Goal: Task Accomplishment & Management: Complete application form

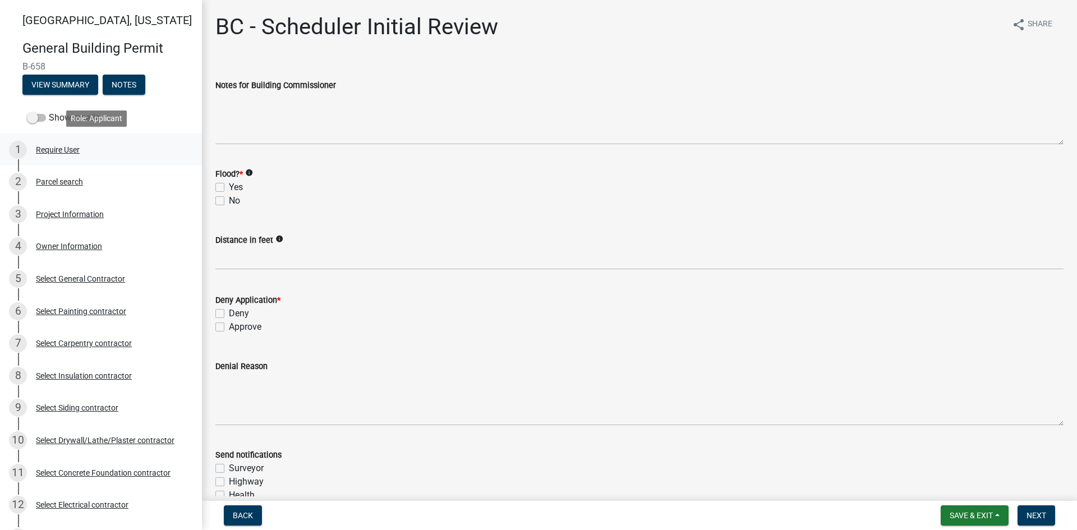
click at [57, 146] on div "Require User" at bounding box center [58, 150] width 44 height 8
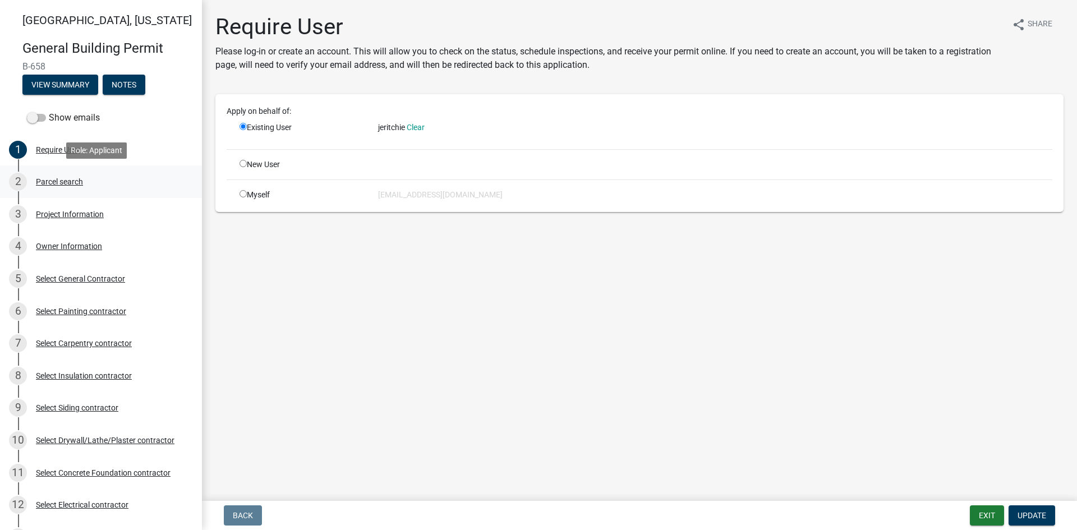
click at [66, 181] on div "Parcel search" at bounding box center [59, 182] width 47 height 8
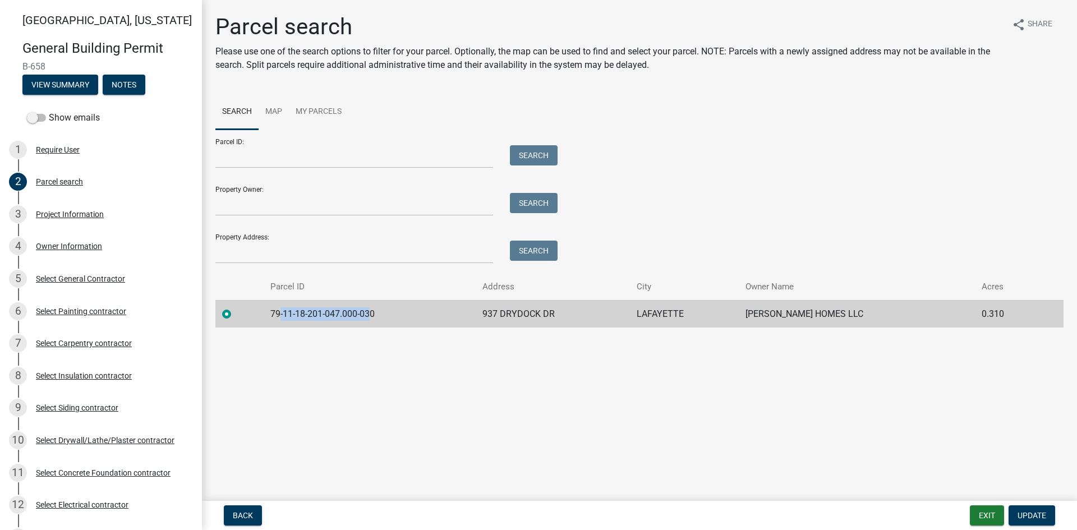
drag, startPoint x: 374, startPoint y: 313, endPoint x: 284, endPoint y: 320, distance: 90.5
click at [284, 320] on td "79-11-18-201-047.000-030" at bounding box center [370, 313] width 212 height 27
drag, startPoint x: 378, startPoint y: 312, endPoint x: 270, endPoint y: 316, distance: 108.3
click at [270, 316] on td "79-11-18-201-047.000-030" at bounding box center [370, 313] width 212 height 27
copy td "79-11-18-201-047.000-030"
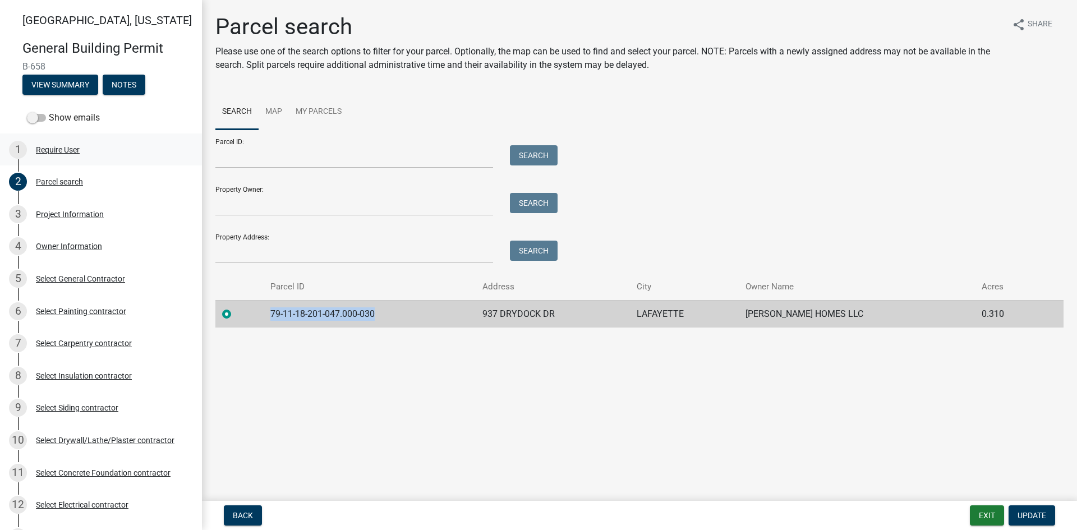
scroll to position [112, 0]
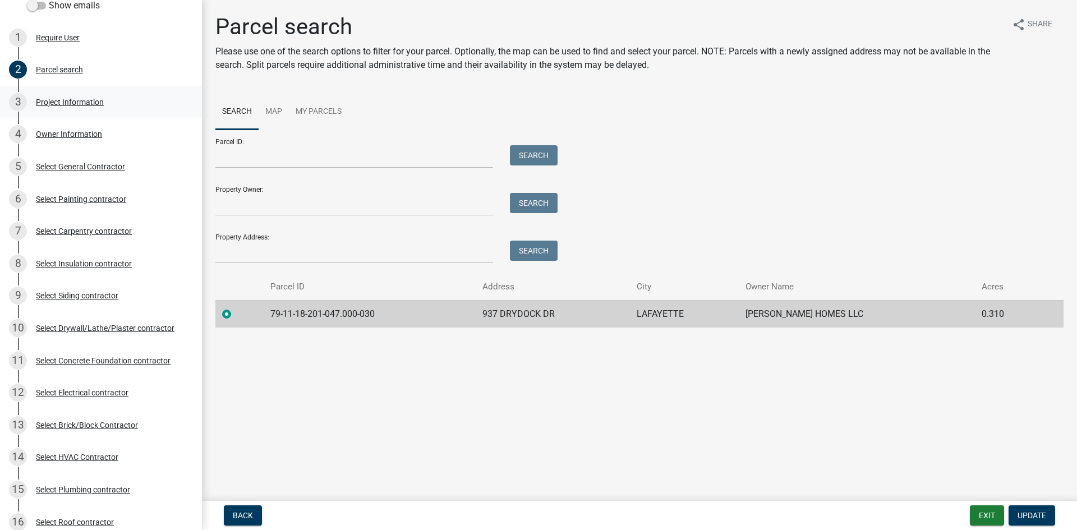
click at [76, 100] on div "Project Information" at bounding box center [70, 102] width 68 height 8
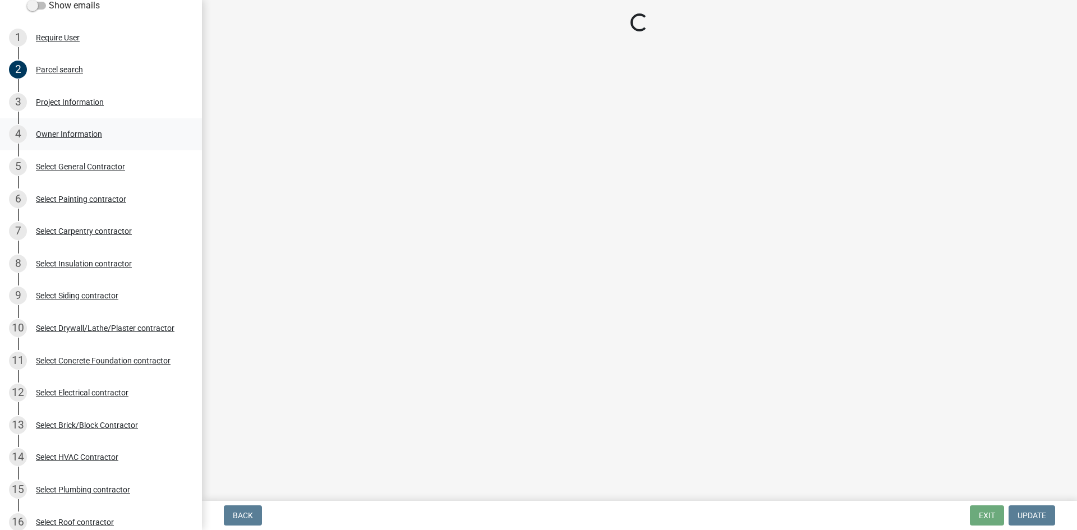
select select "d3bc3282-92a9-4f2d-b0b7-49300d29f3ce"
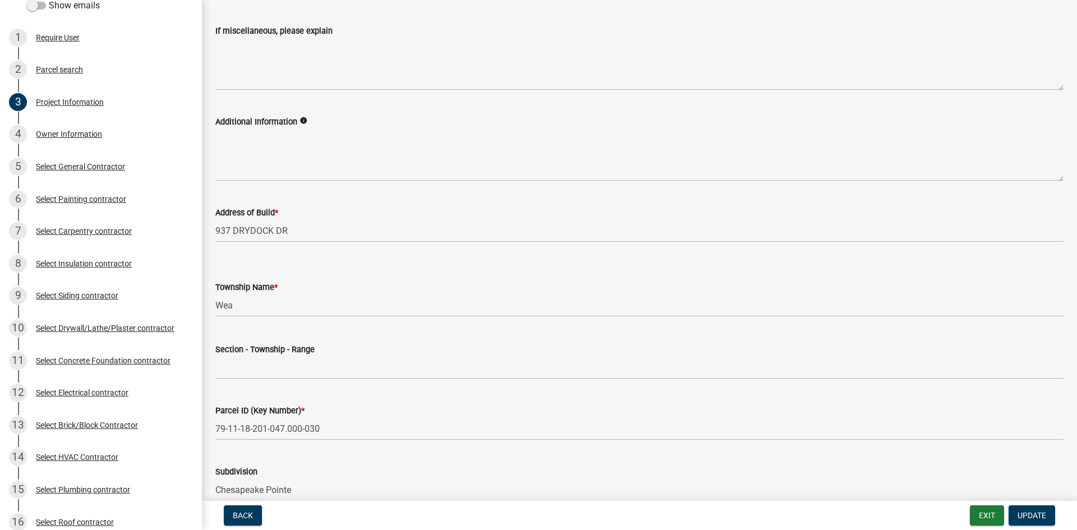
scroll to position [326, 0]
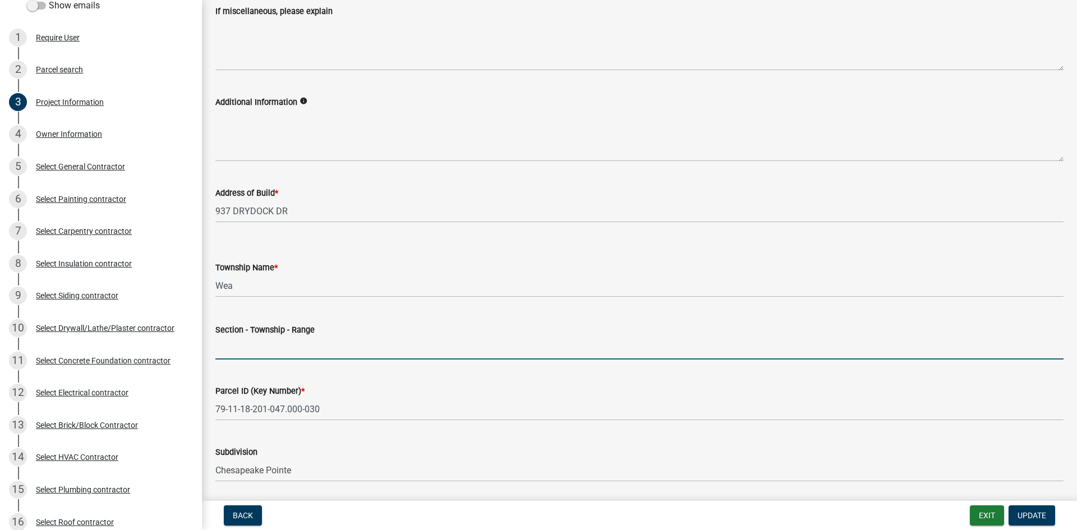
drag, startPoint x: 250, startPoint y: 342, endPoint x: 257, endPoint y: 331, distance: 12.9
click at [251, 342] on input "Section - Township - Range" at bounding box center [639, 347] width 848 height 23
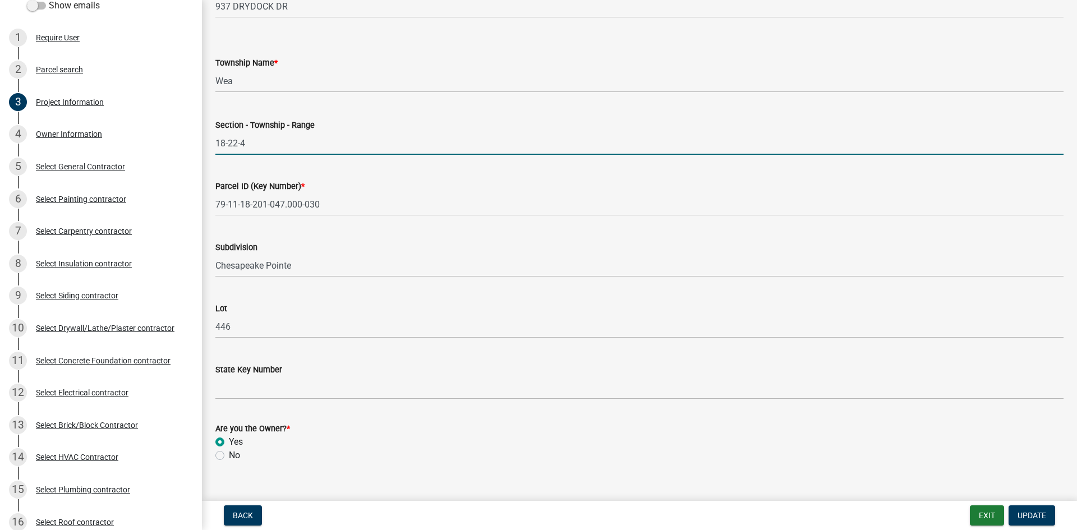
scroll to position [551, 0]
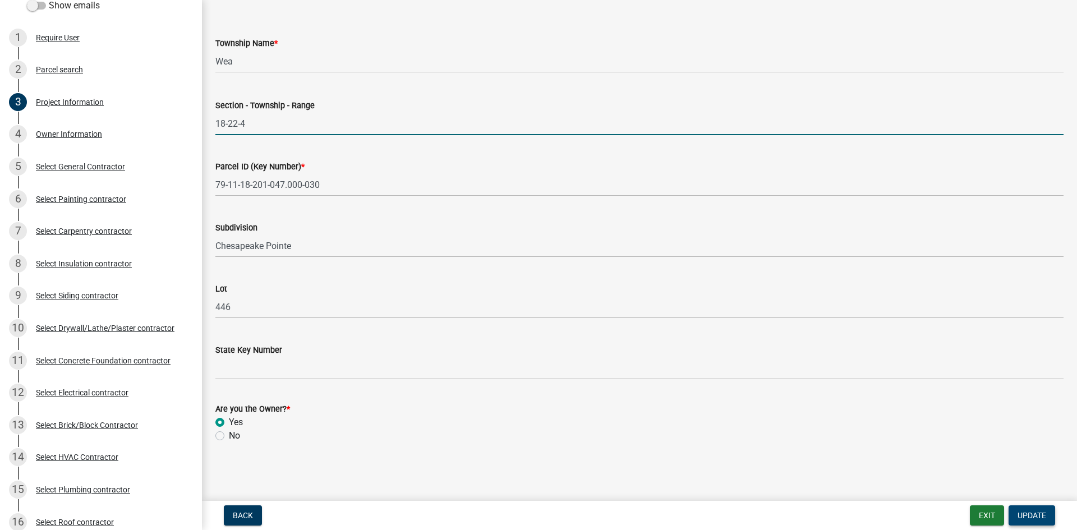
type input "18-22-4"
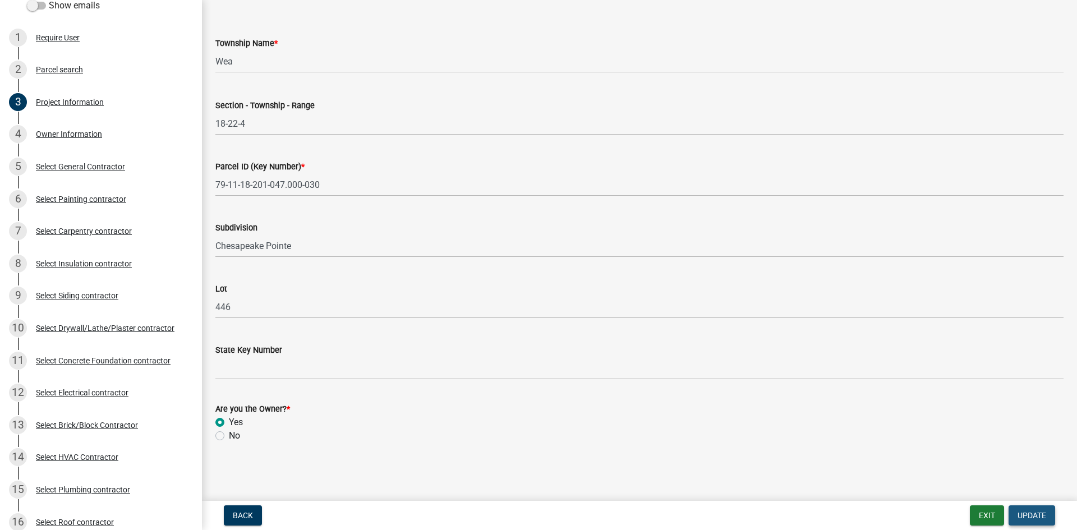
click at [1032, 515] on span "Update" at bounding box center [1031, 515] width 29 height 9
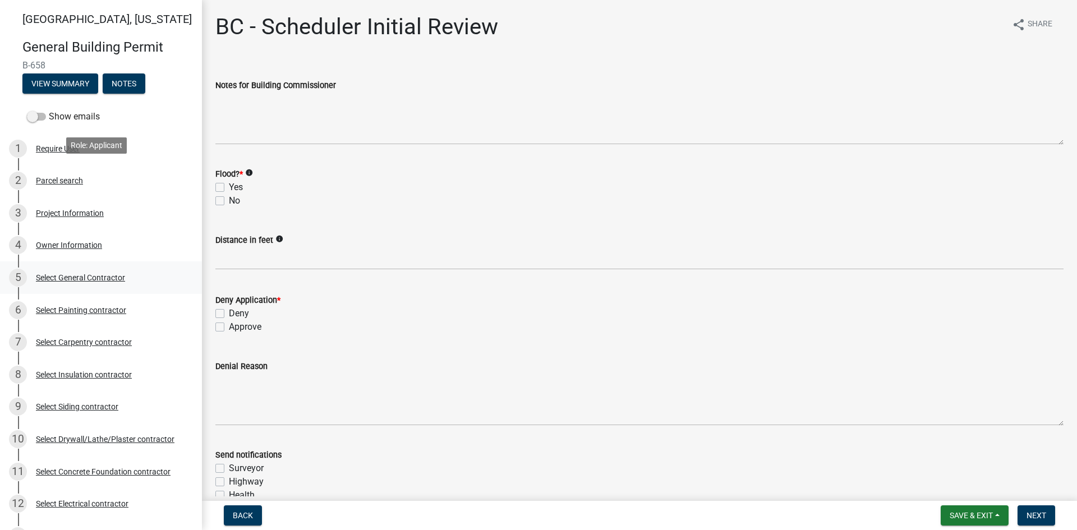
scroll to position [0, 0]
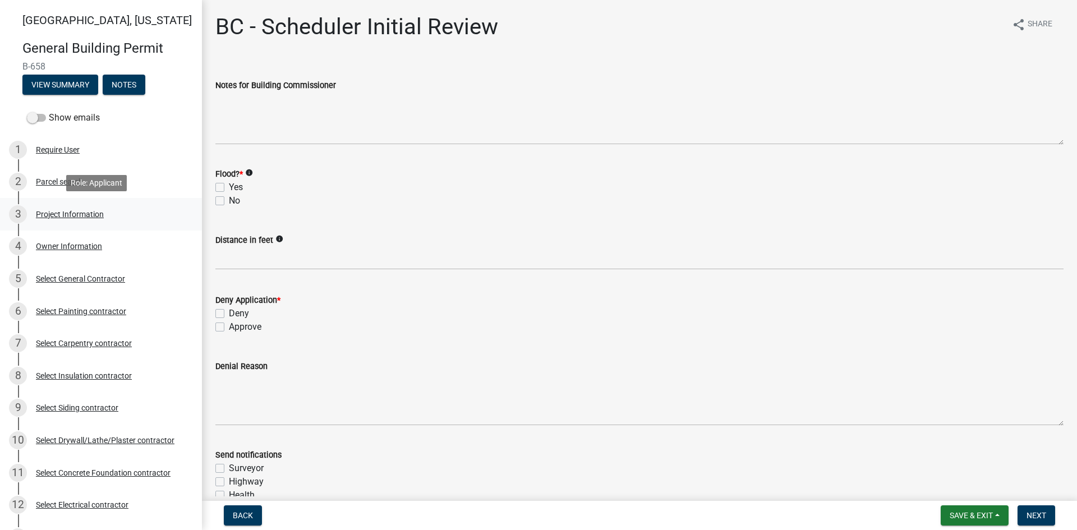
click at [70, 214] on div "Project Information" at bounding box center [70, 214] width 68 height 8
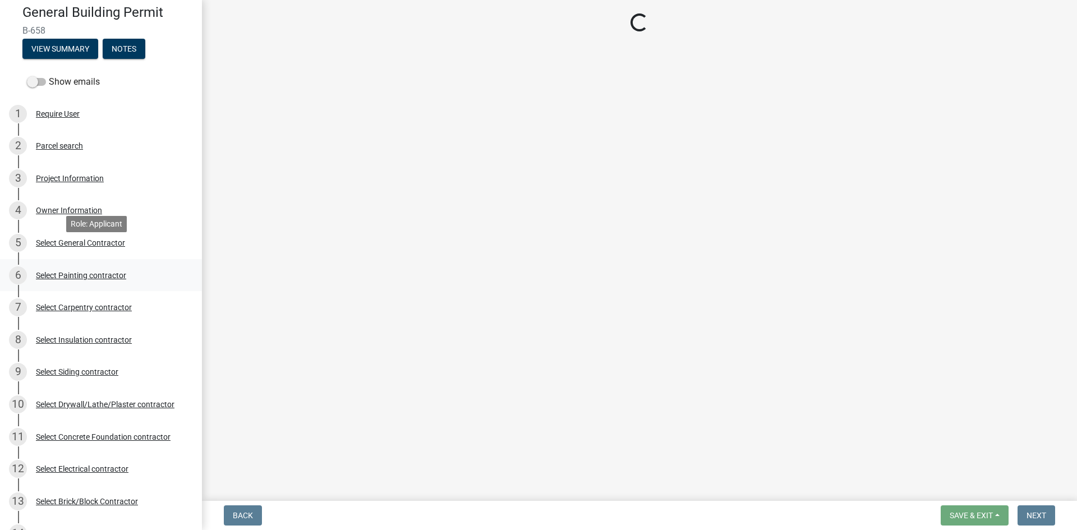
scroll to position [56, 0]
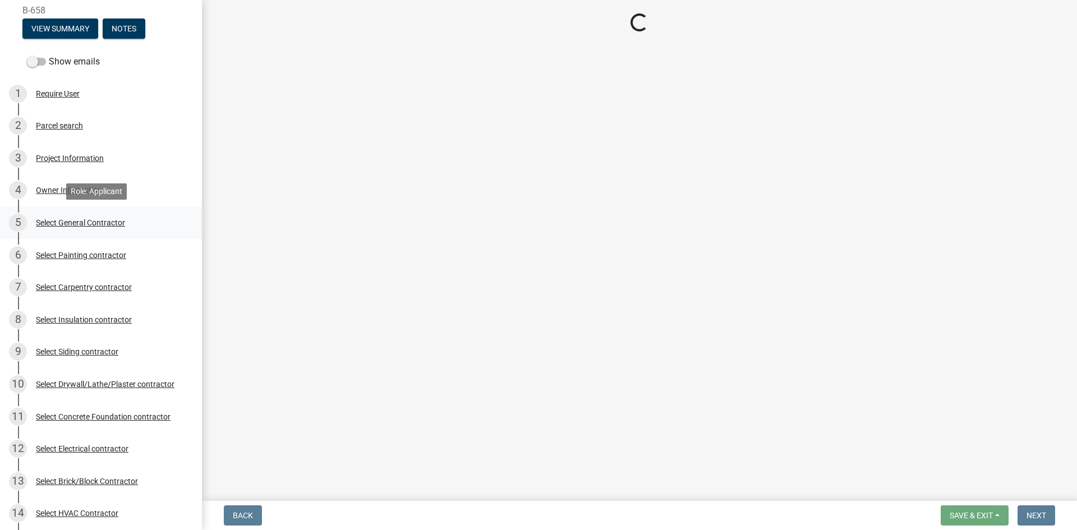
select select "d3bc3282-92a9-4f2d-b0b7-49300d29f3ce"
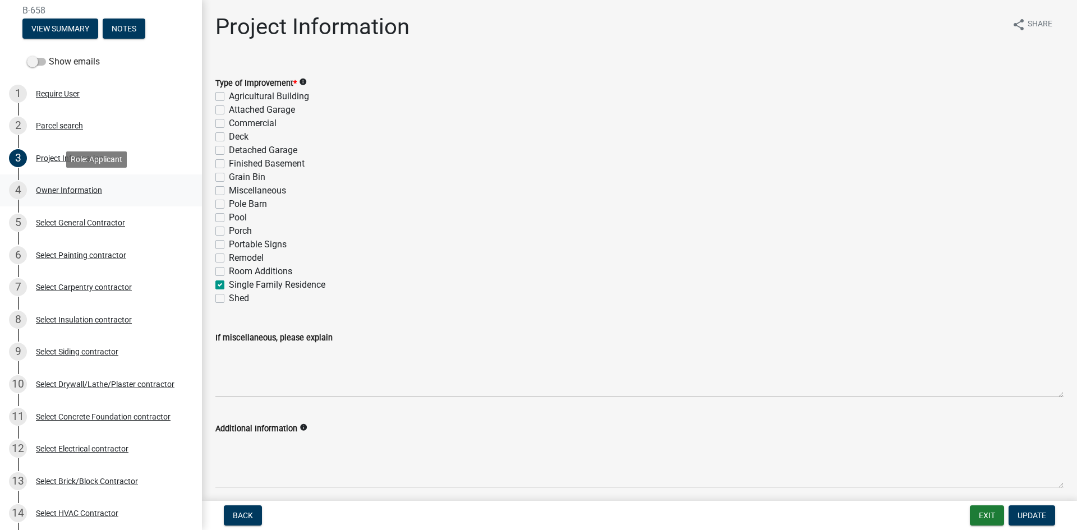
click at [70, 195] on div "4 Owner Information" at bounding box center [96, 190] width 175 height 18
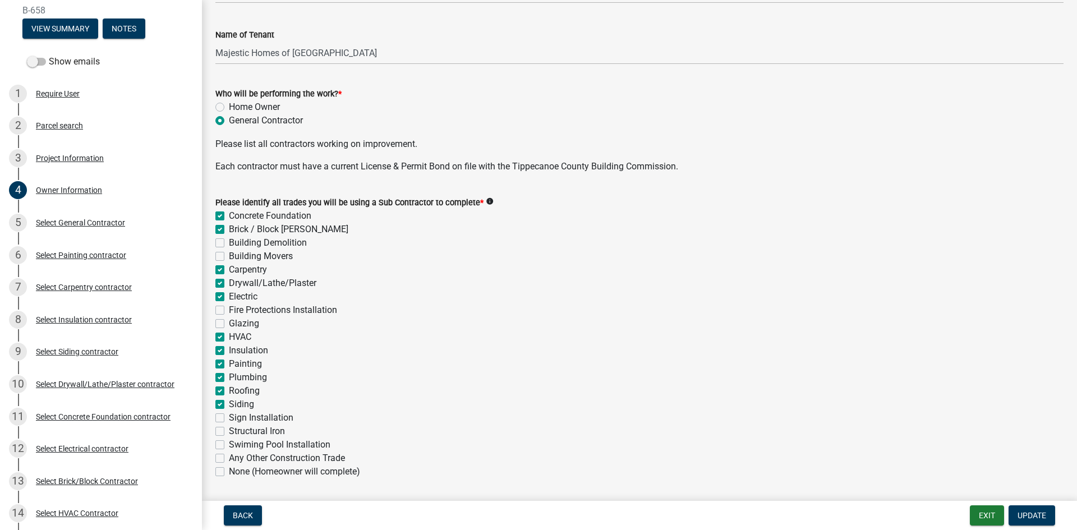
scroll to position [331, 0]
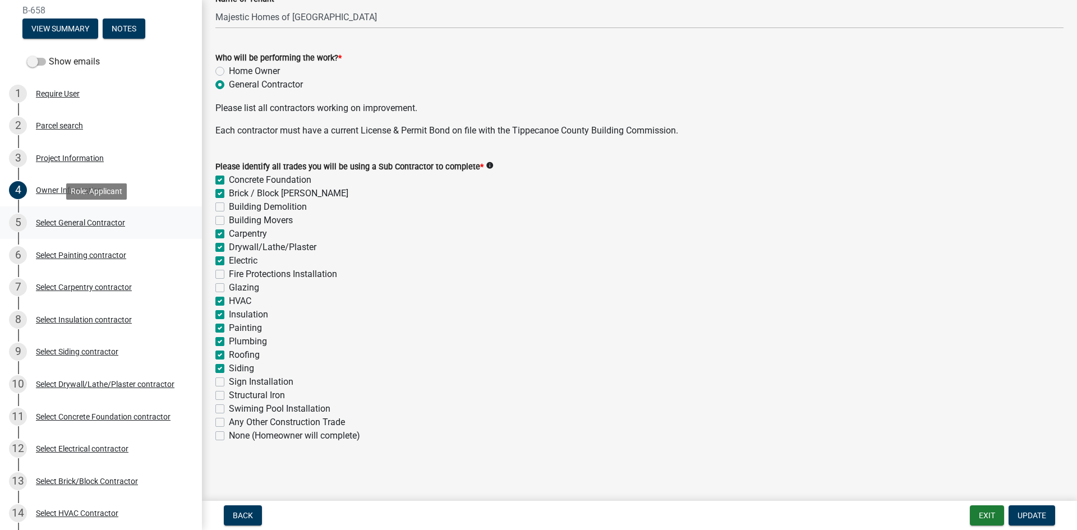
click at [78, 221] on div "Select General Contractor" at bounding box center [80, 223] width 89 height 8
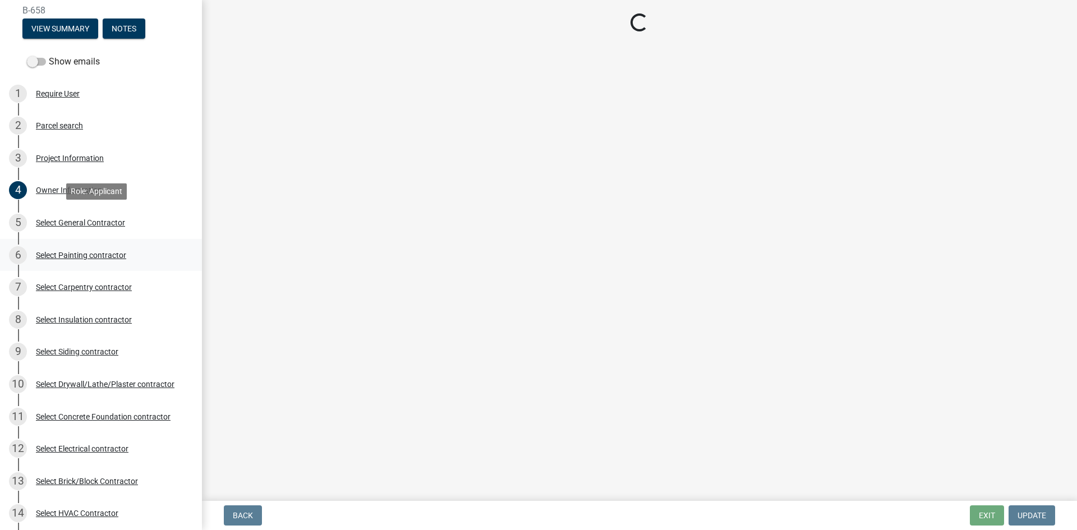
scroll to position [0, 0]
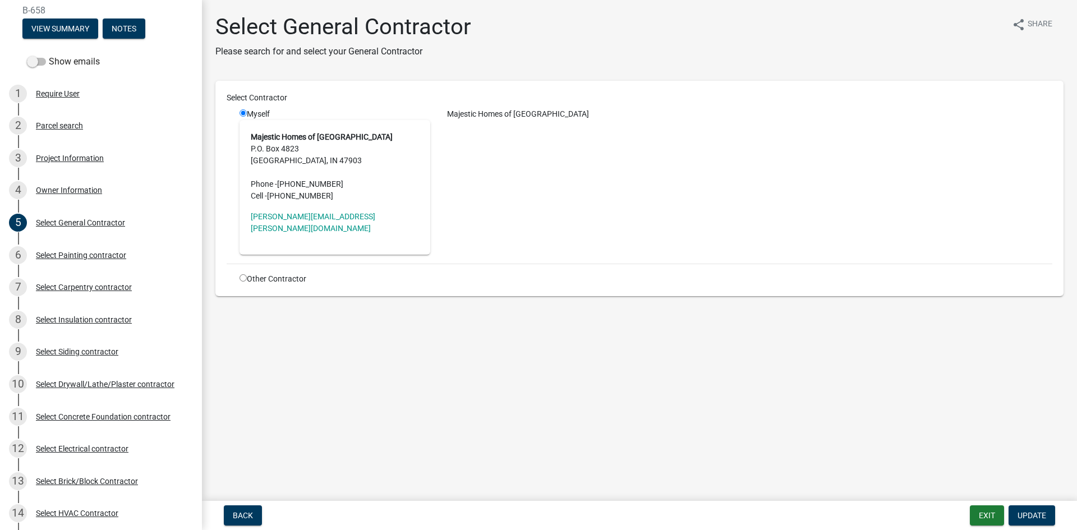
click at [239, 273] on div "Other Contractor" at bounding box center [334, 279] width 207 height 12
click at [242, 274] on input "radio" at bounding box center [242, 277] width 7 height 7
radio input "true"
radio input "false"
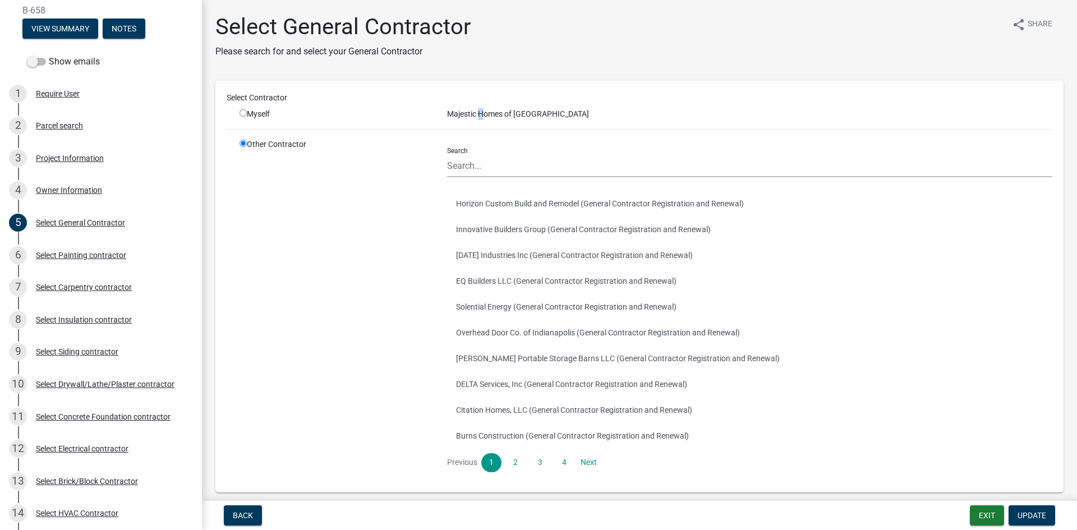
click at [478, 113] on div "Majestic Homes of [GEOGRAPHIC_DATA]" at bounding box center [750, 114] width 622 height 12
click at [479, 162] on input "Search" at bounding box center [749, 165] width 605 height 23
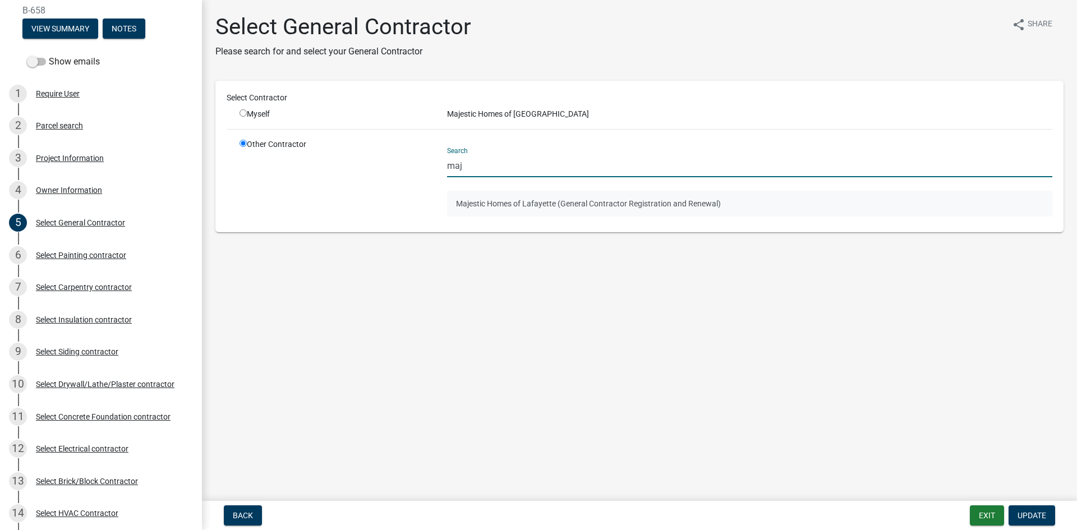
type input "maj"
click at [514, 201] on button "Majestic Homes of Lafayette (General Contractor Registration and Renewal)" at bounding box center [749, 204] width 605 height 26
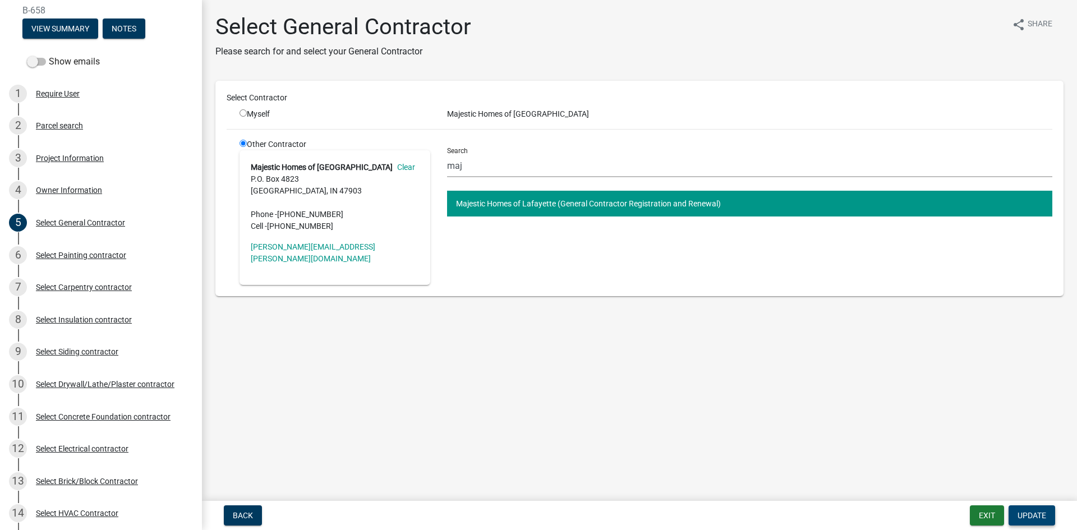
click at [1045, 519] on span "Update" at bounding box center [1031, 515] width 29 height 9
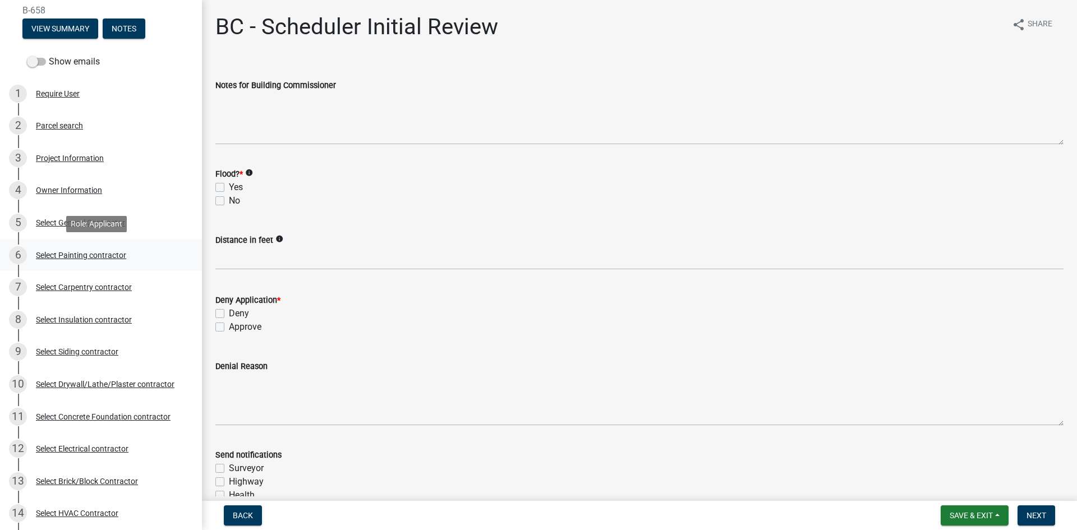
click at [105, 251] on div "Select Painting contractor" at bounding box center [81, 255] width 90 height 8
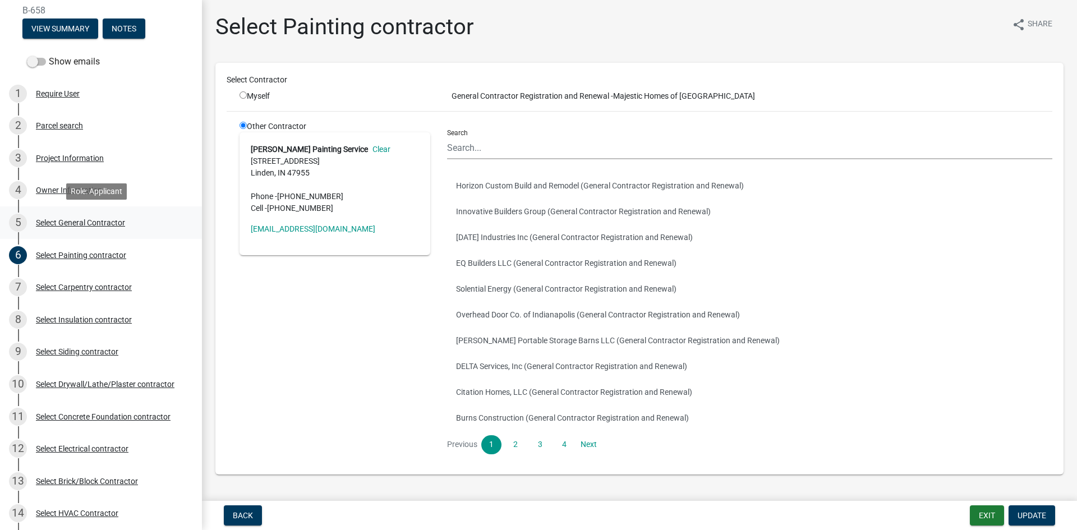
click at [58, 223] on div "Select General Contractor" at bounding box center [80, 223] width 89 height 8
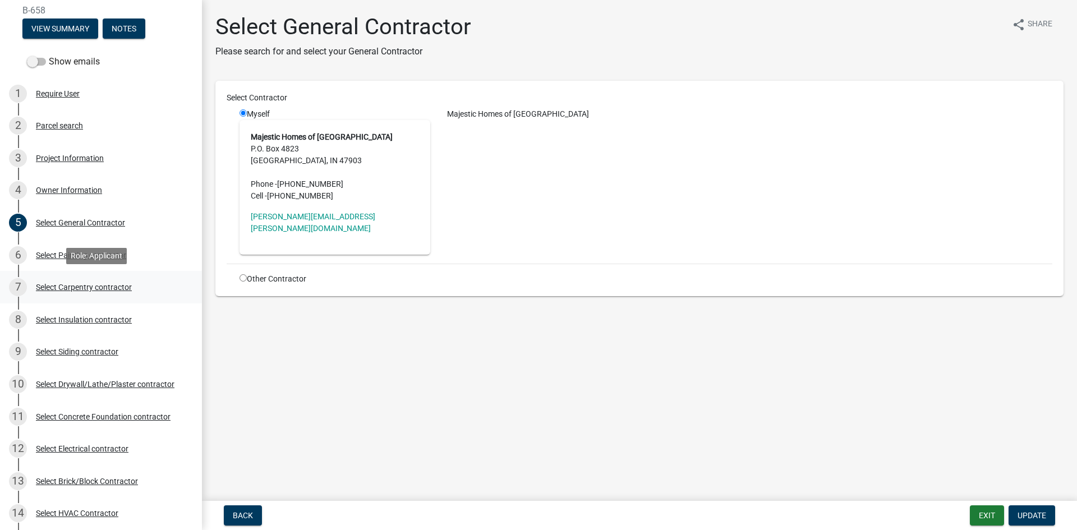
click at [63, 287] on div "Select Carpentry contractor" at bounding box center [84, 287] width 96 height 8
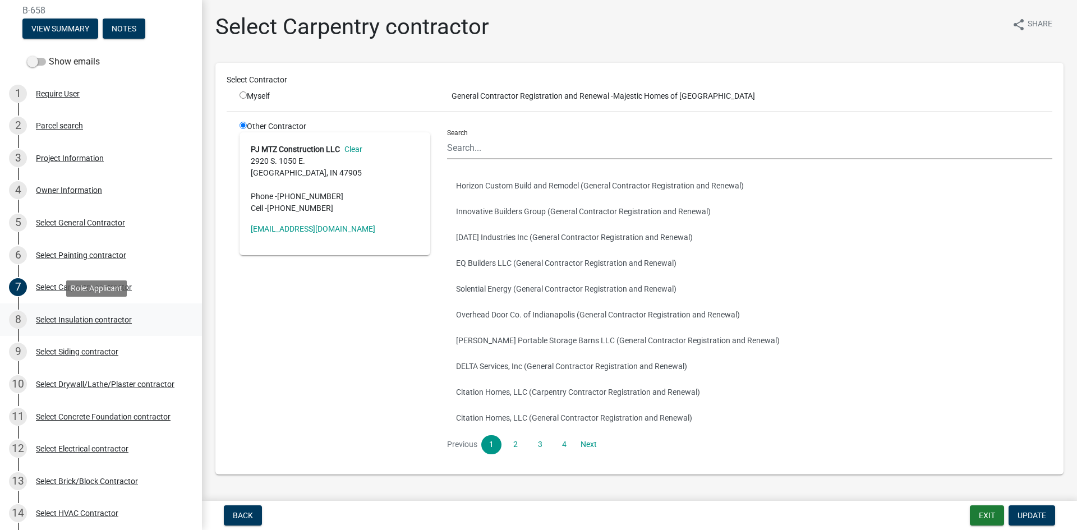
click at [65, 321] on div "Select Insulation contractor" at bounding box center [84, 320] width 96 height 8
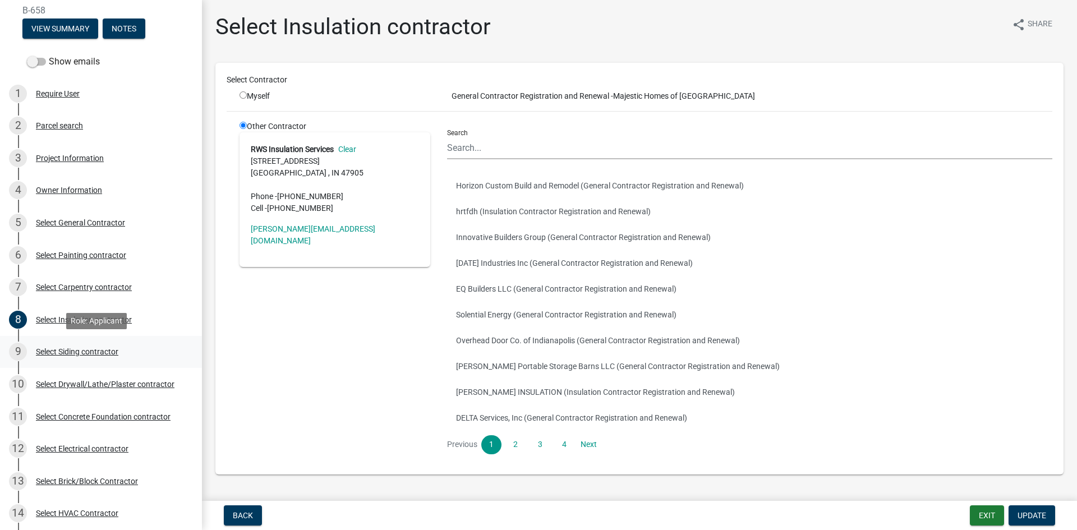
click at [70, 352] on div "Select Siding contractor" at bounding box center [77, 352] width 82 height 8
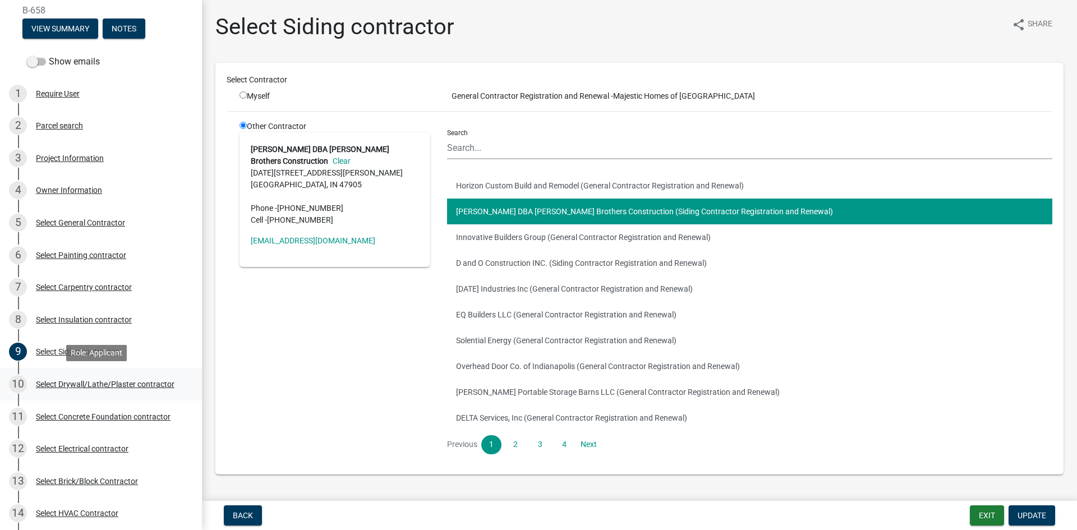
click at [66, 380] on div "Select Drywall/Lathe/Plaster contractor" at bounding box center [105, 384] width 139 height 8
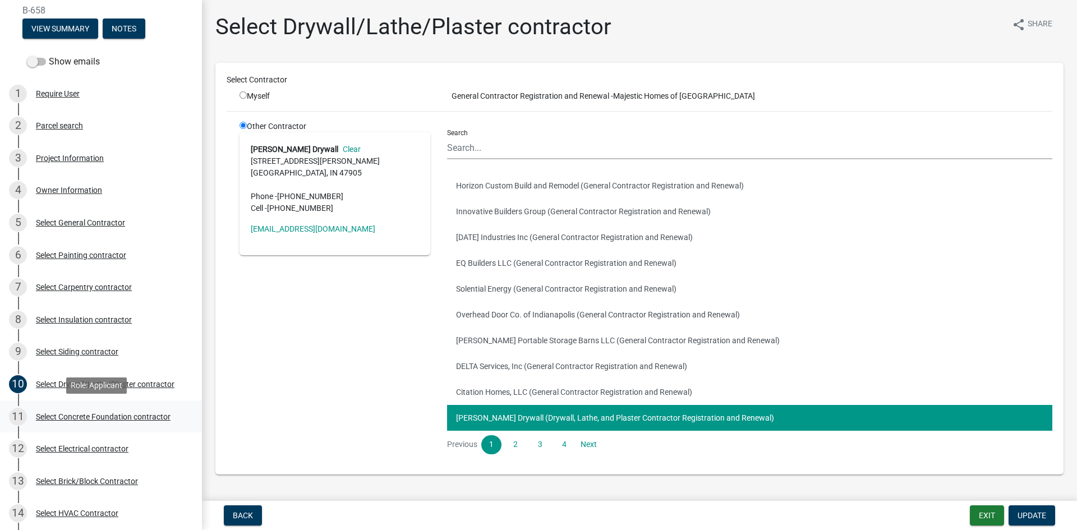
click at [74, 417] on div "Select Concrete Foundation contractor" at bounding box center [103, 417] width 135 height 8
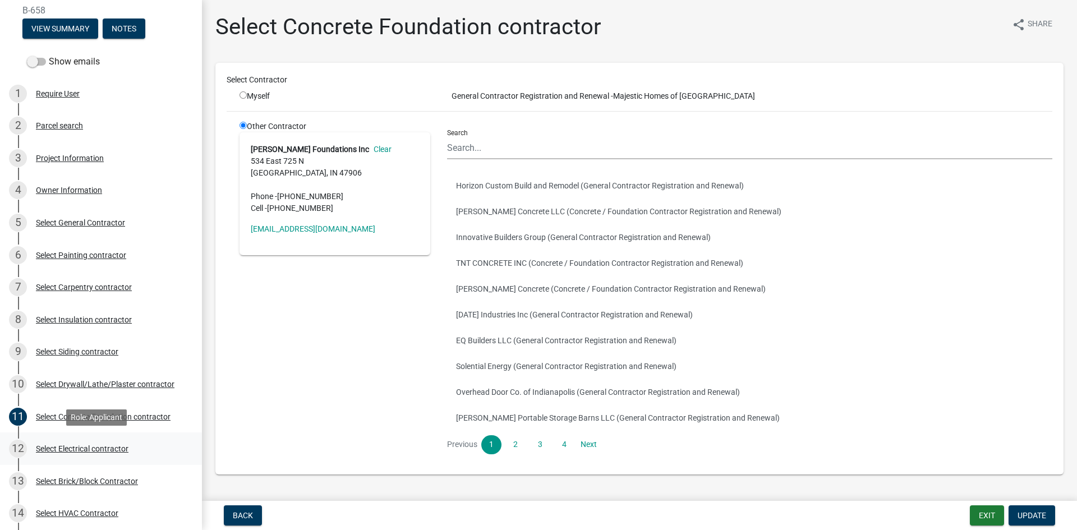
click at [85, 446] on div "Select Electrical contractor" at bounding box center [82, 449] width 93 height 8
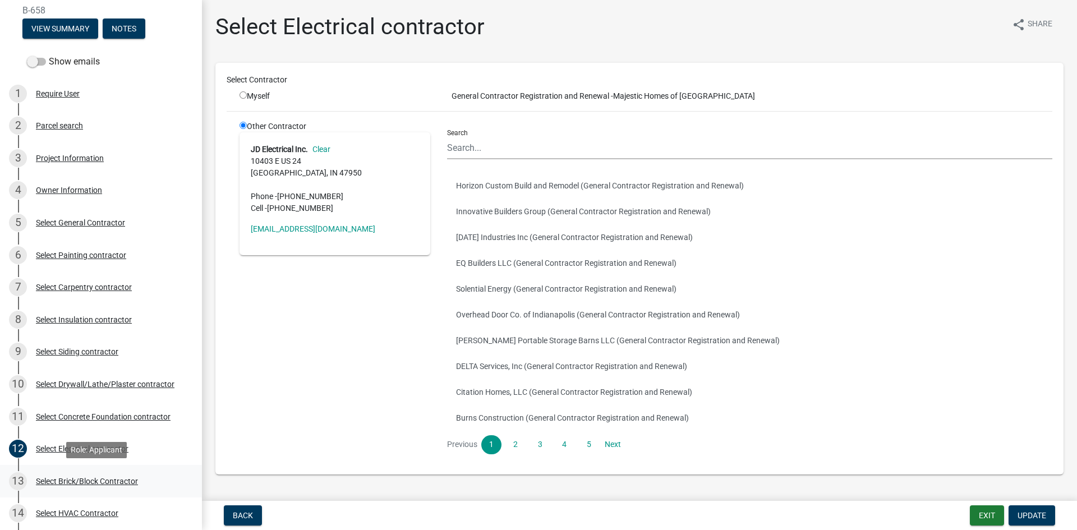
click at [92, 479] on div "Select Brick/Block Contractor" at bounding box center [87, 481] width 102 height 8
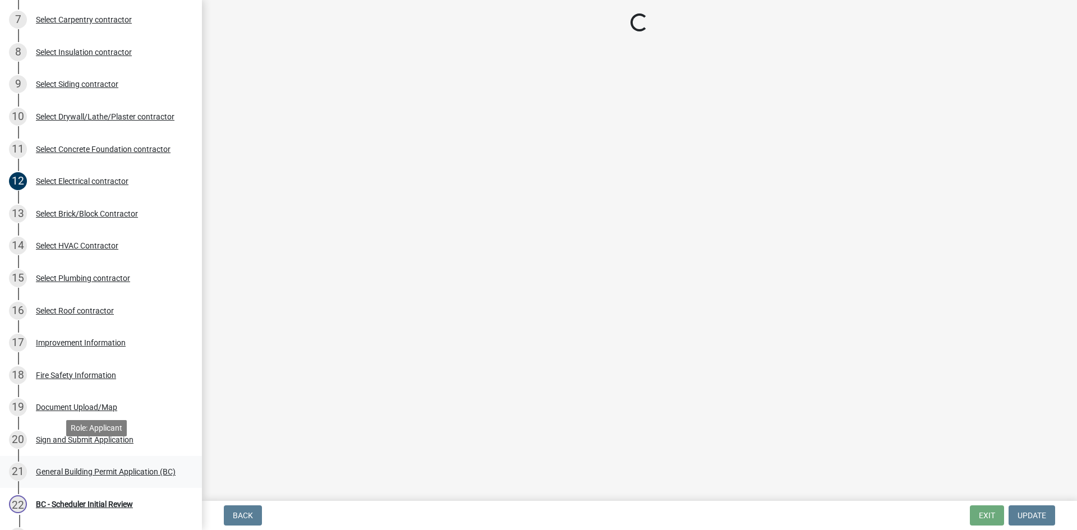
scroll to position [336, 0]
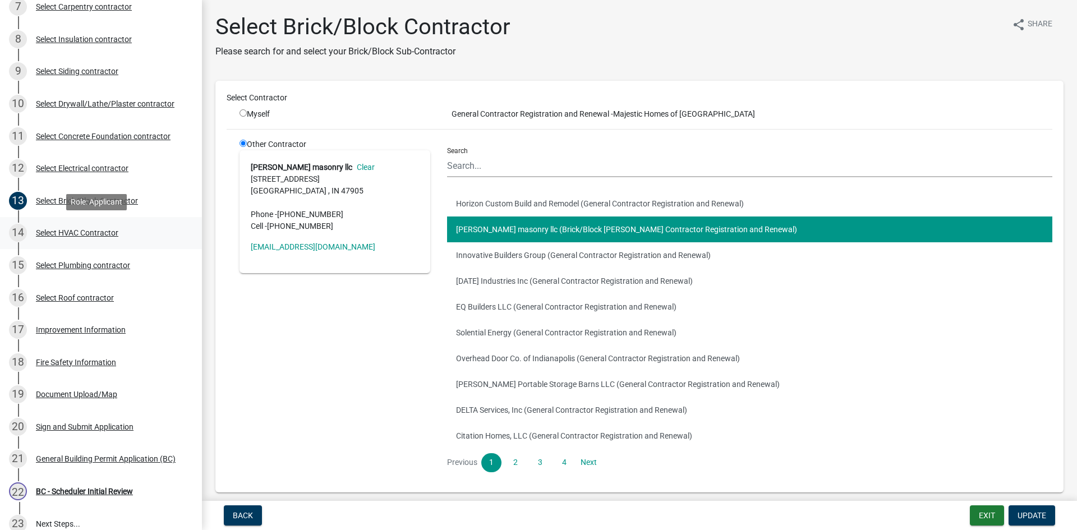
click at [86, 232] on div "Select HVAC Contractor" at bounding box center [77, 233] width 82 height 8
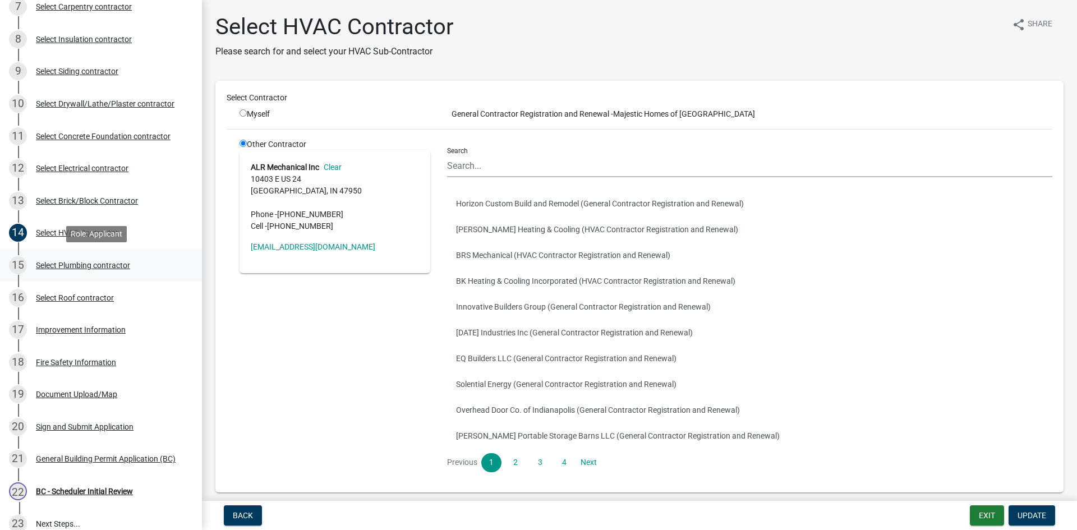
click at [93, 264] on div "Select Plumbing contractor" at bounding box center [83, 265] width 94 height 8
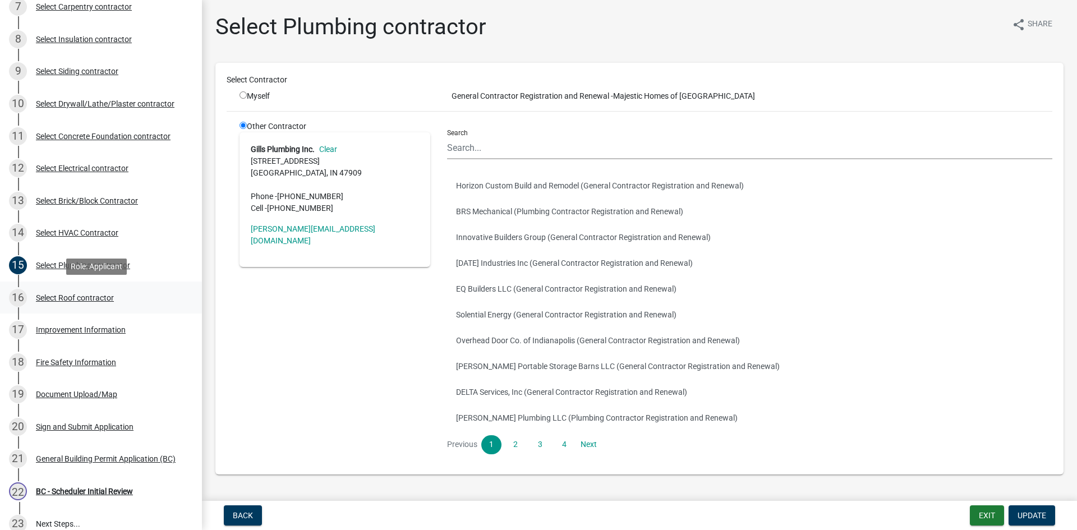
click at [93, 297] on div "Select Roof contractor" at bounding box center [75, 298] width 78 height 8
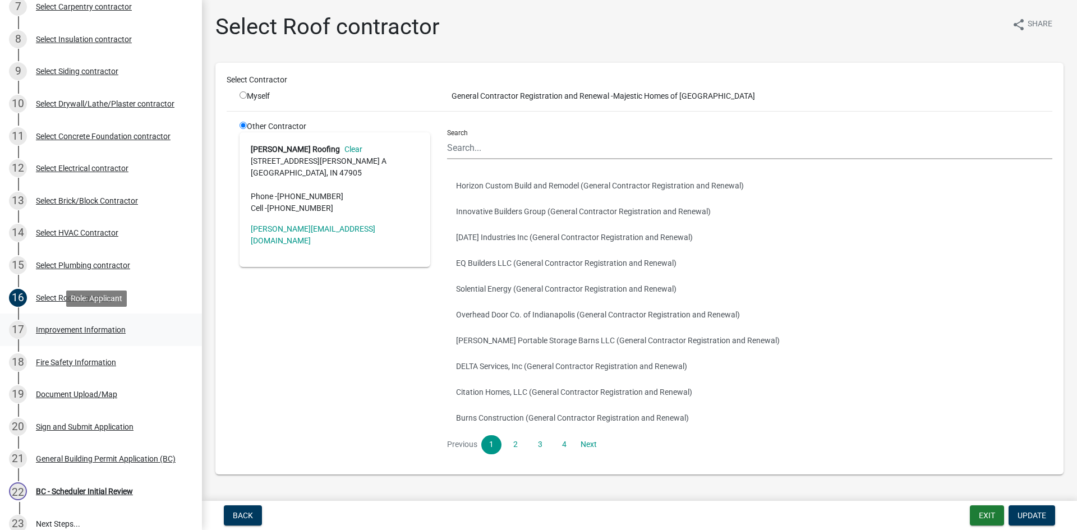
click at [94, 329] on div "Improvement Information" at bounding box center [81, 330] width 90 height 8
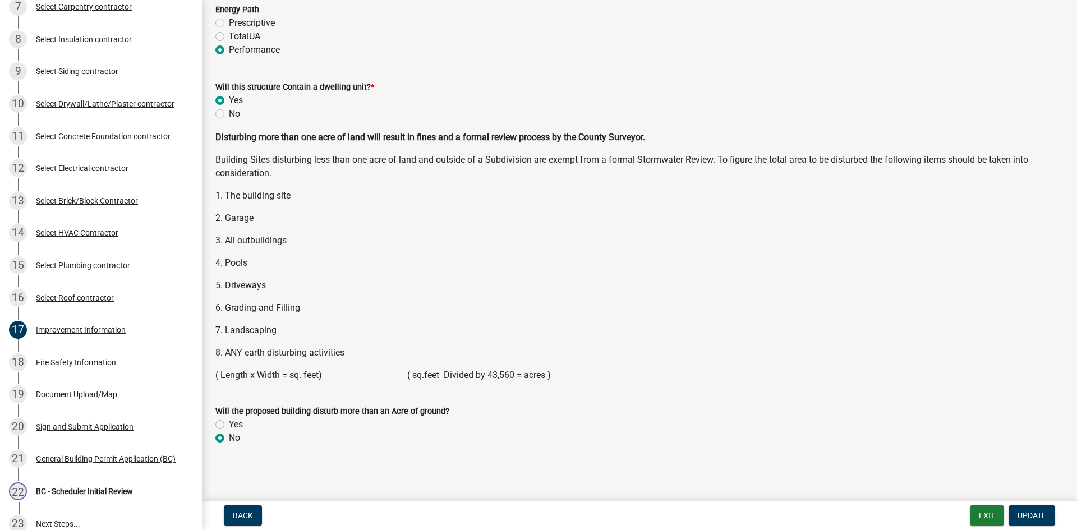
scroll to position [1426, 0]
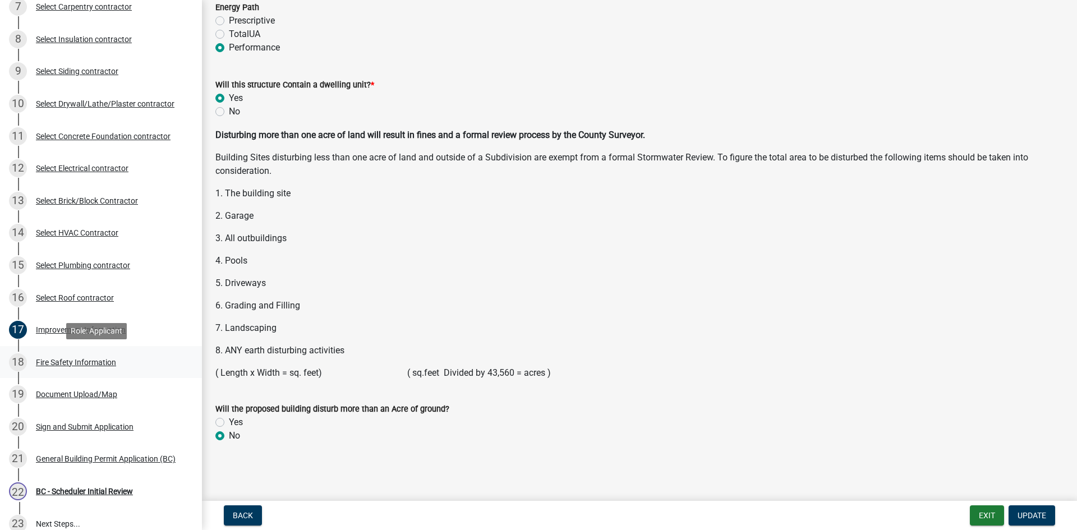
click at [99, 361] on div "Fire Safety Information" at bounding box center [76, 362] width 80 height 8
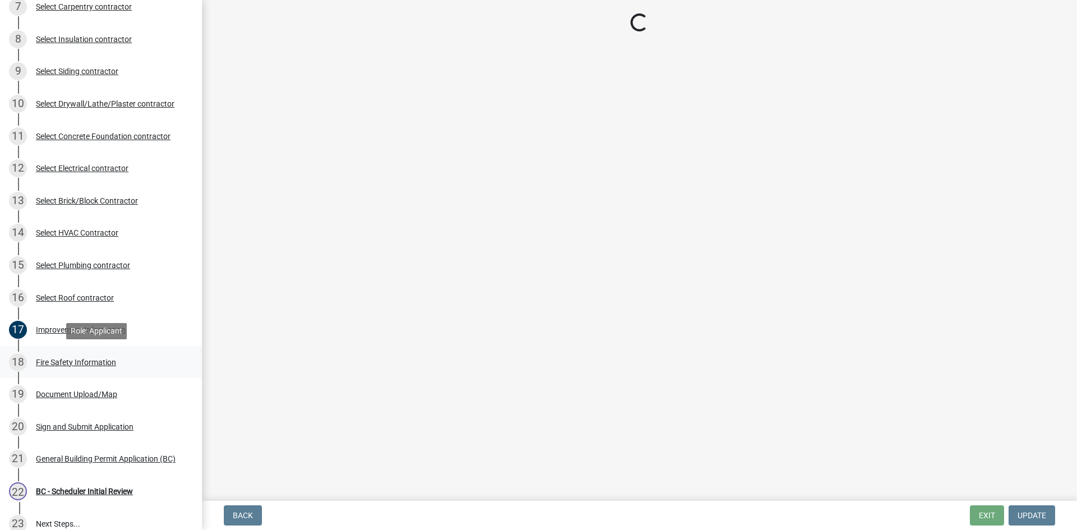
scroll to position [0, 0]
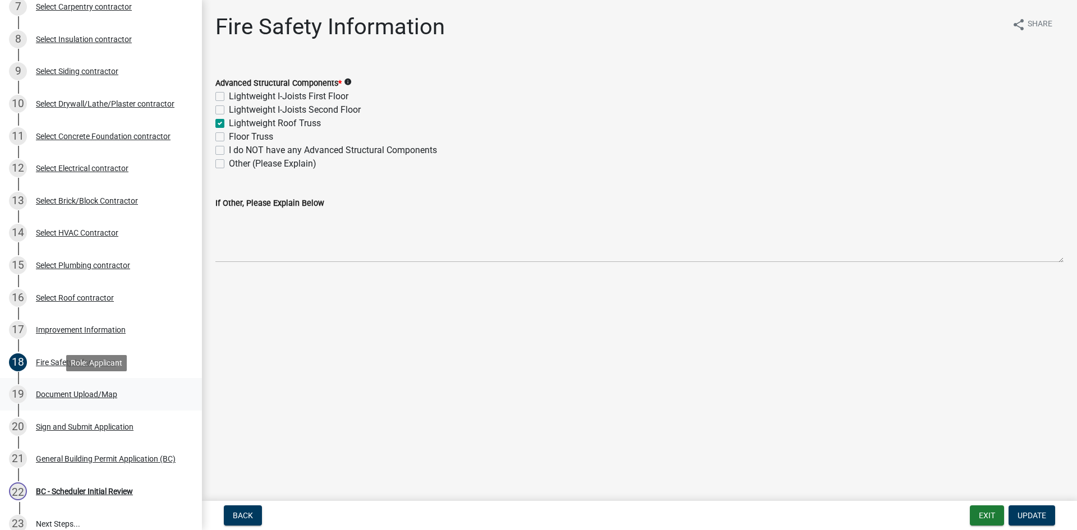
click at [89, 390] on div "Document Upload/Map" at bounding box center [76, 394] width 81 height 8
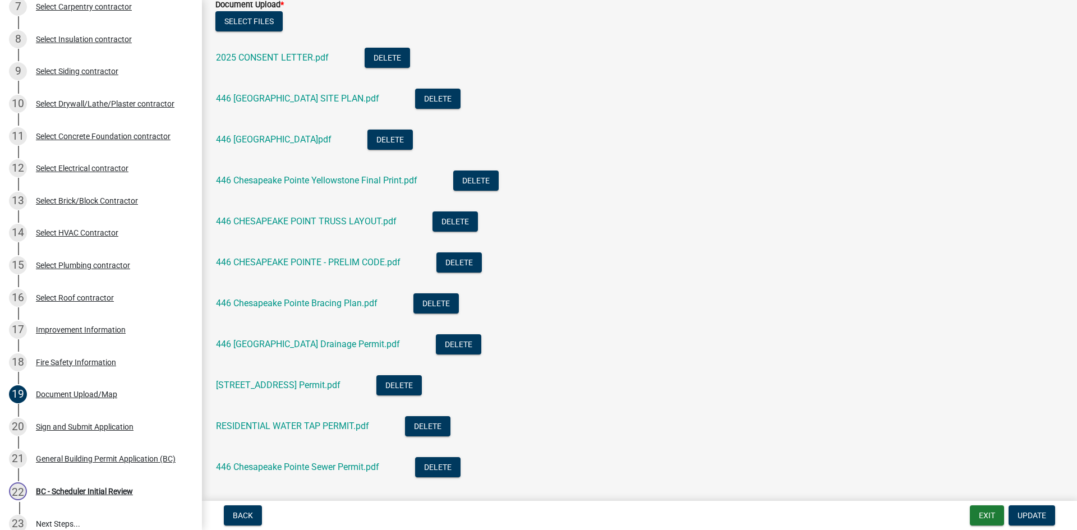
scroll to position [336, 0]
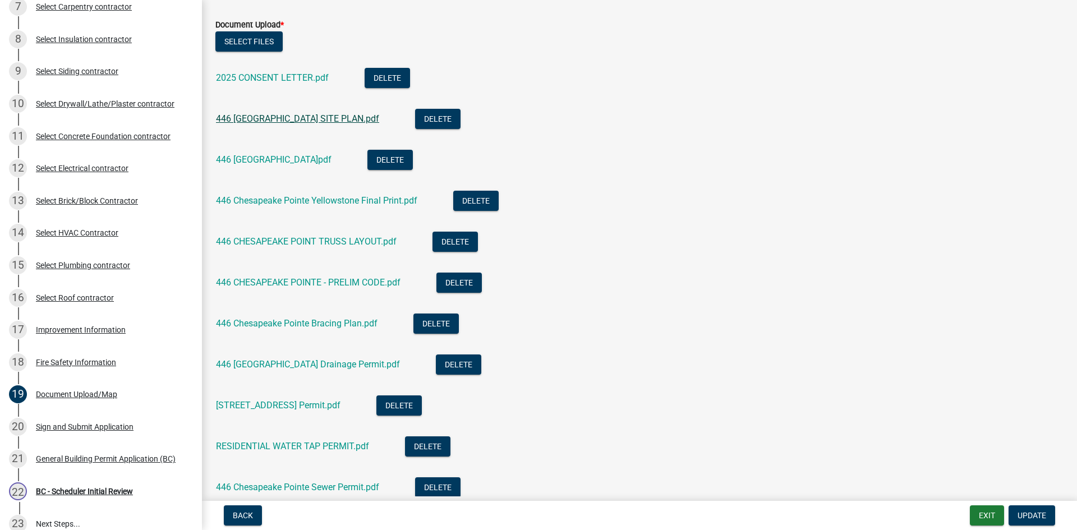
click at [314, 115] on link "446 [GEOGRAPHIC_DATA] SITE PLAN.pdf" at bounding box center [297, 118] width 163 height 11
click at [301, 165] on div "446 [GEOGRAPHIC_DATA]pdf" at bounding box center [282, 161] width 133 height 23
click at [315, 156] on link "446 [GEOGRAPHIC_DATA]pdf" at bounding box center [274, 159] width 116 height 11
click at [292, 198] on link "446 Chesapeake Pointe Yellowstone Final Print.pdf" at bounding box center [316, 200] width 201 height 11
click at [339, 241] on link "446 CHESAPEAKE POINT TRUSS LAYOUT.pdf" at bounding box center [306, 241] width 181 height 11
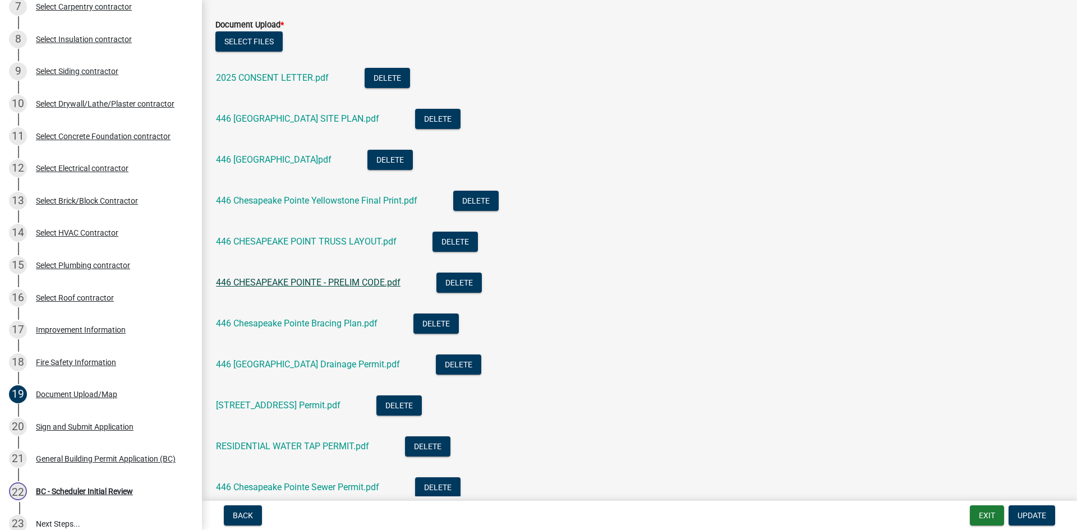
click at [337, 282] on link "446 CHESAPEAKE POINTE - PRELIM CODE.pdf" at bounding box center [308, 282] width 185 height 11
click at [325, 324] on link "446 Chesapeake Pointe Bracing Plan.pdf" at bounding box center [297, 323] width 162 height 11
click at [311, 368] on link "446 [GEOGRAPHIC_DATA] Drainage Permit.pdf" at bounding box center [308, 364] width 184 height 11
click at [340, 410] on link "[STREET_ADDRESS] Permit.pdf" at bounding box center [278, 405] width 124 height 11
click at [350, 448] on link "RESIDENTIAL WATER TAP PERMIT.pdf" at bounding box center [292, 446] width 153 height 11
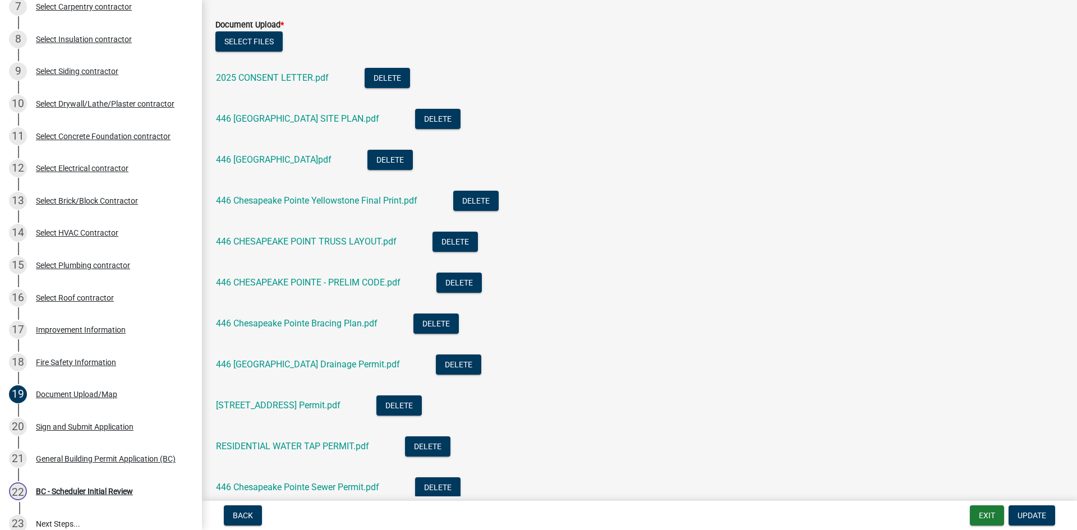
scroll to position [561, 0]
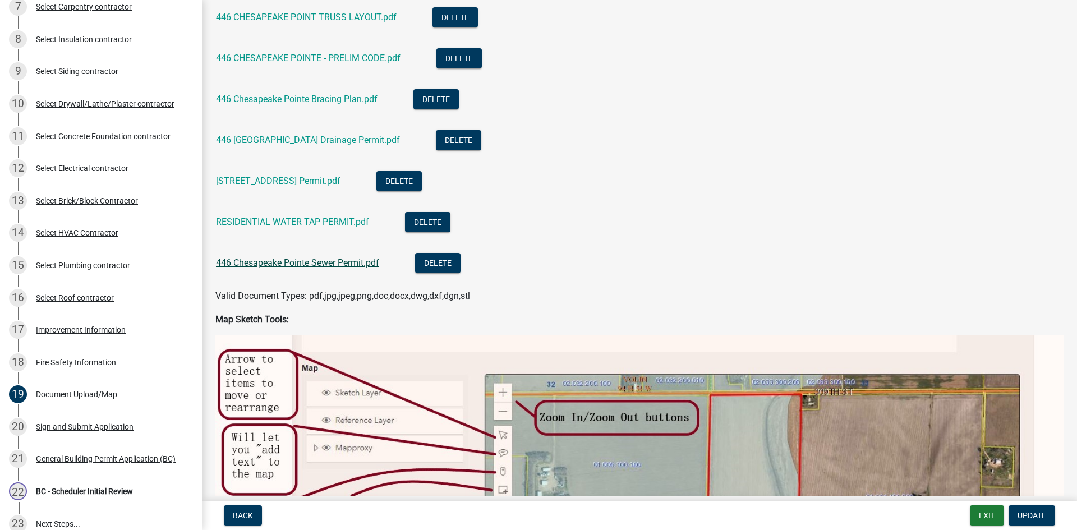
click at [320, 264] on link "446 Chesapeake Pointe Sewer Permit.pdf" at bounding box center [297, 262] width 163 height 11
click at [52, 328] on div "Improvement Information" at bounding box center [81, 330] width 90 height 8
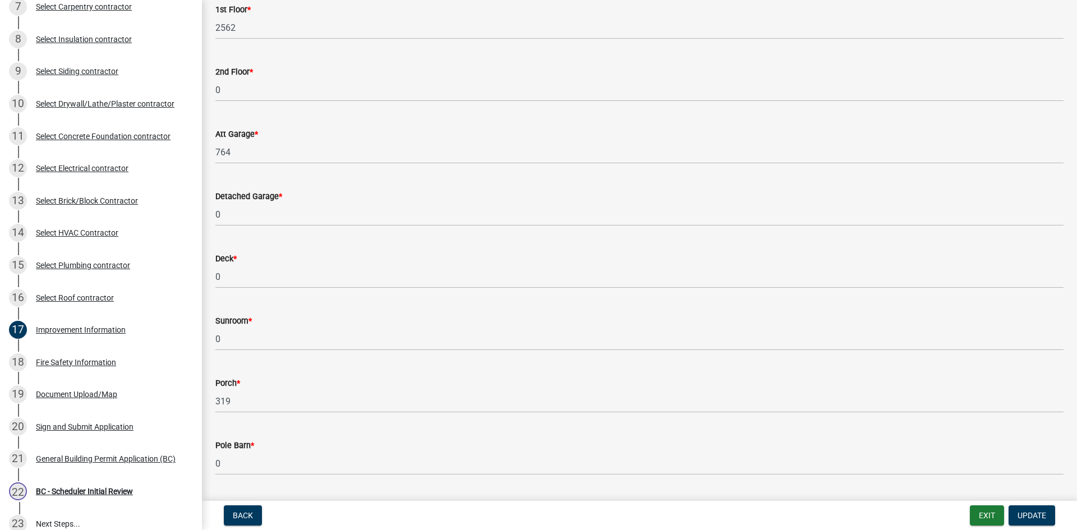
scroll to position [336, 0]
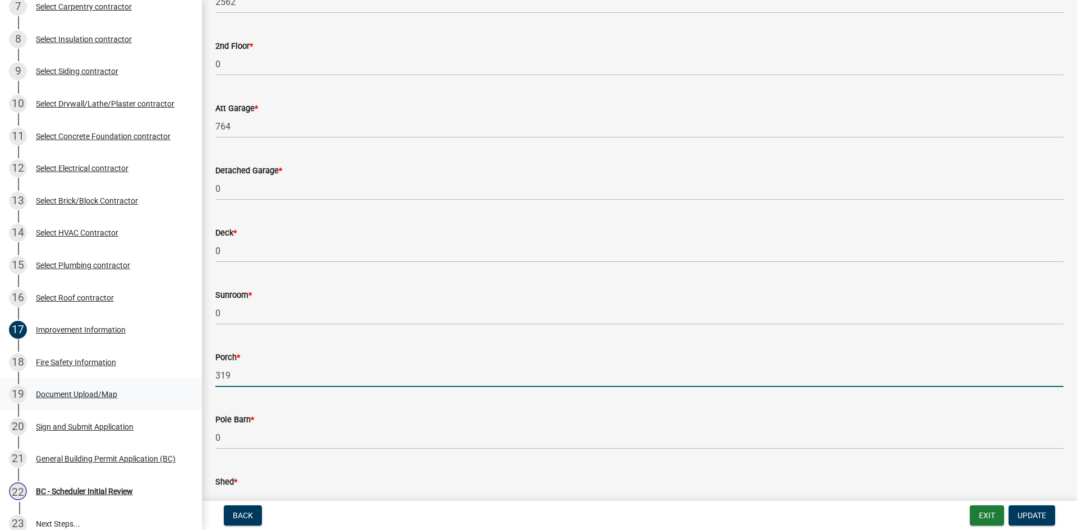
drag, startPoint x: 246, startPoint y: 379, endPoint x: 187, endPoint y: 387, distance: 59.5
click at [192, 386] on div "[GEOGRAPHIC_DATA], [US_STATE] General Building Permit B-658 View Summary Notes …" at bounding box center [538, 265] width 1077 height 530
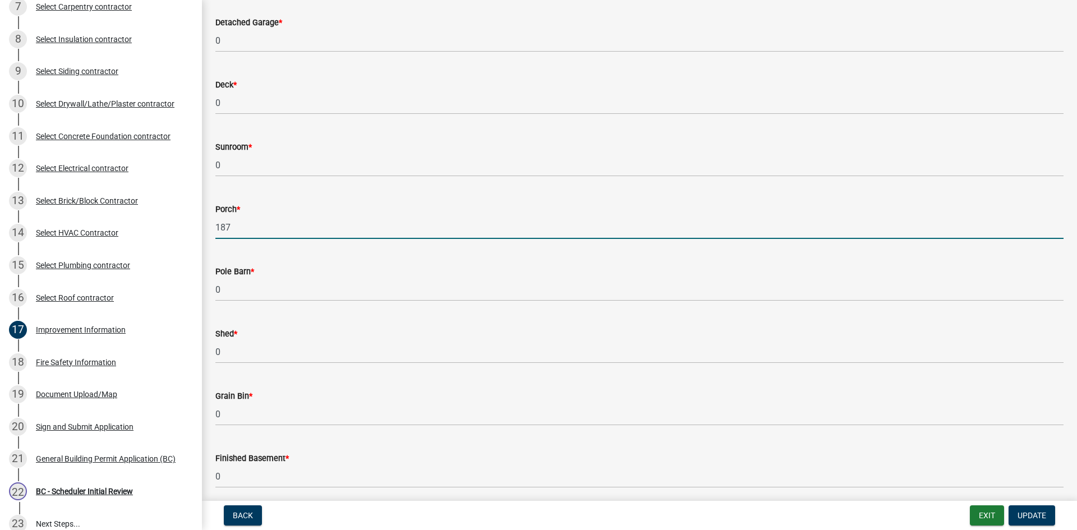
scroll to position [505, 0]
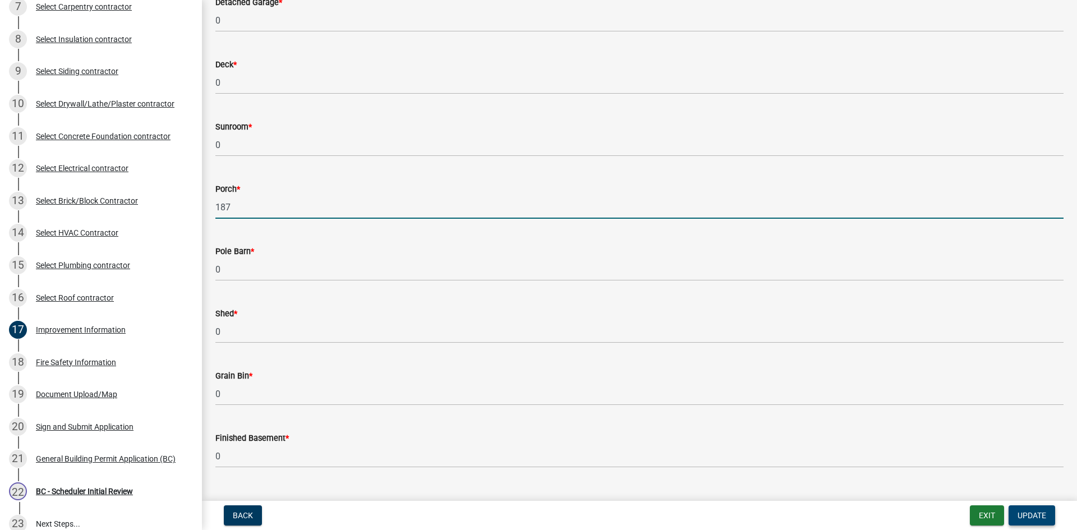
type input "187"
click at [1019, 505] on button "Update" at bounding box center [1031, 515] width 47 height 20
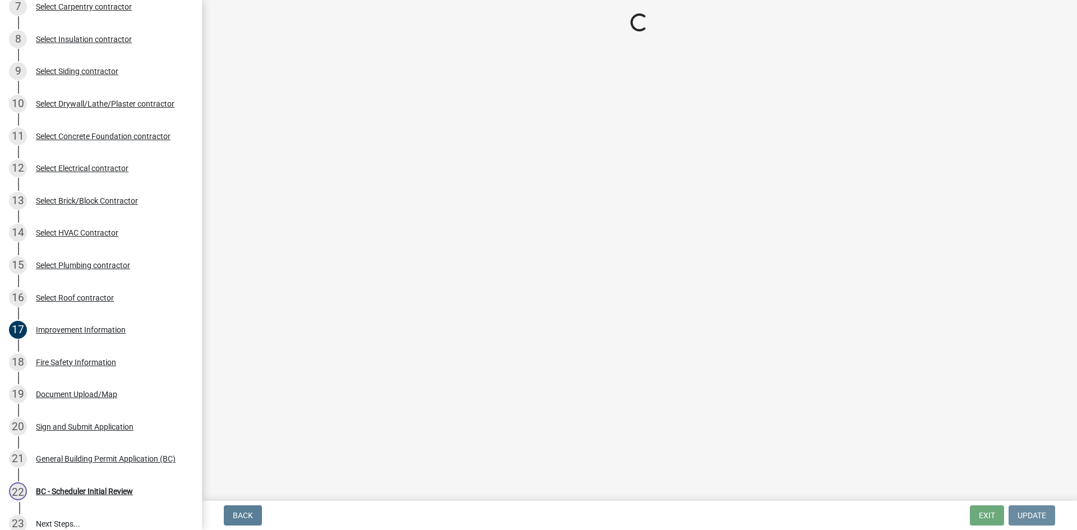
scroll to position [0, 0]
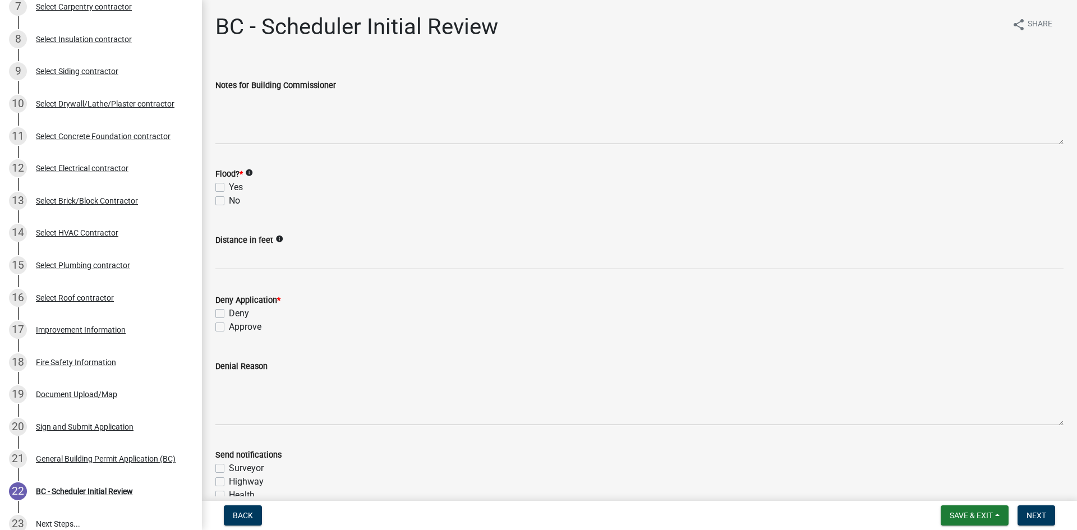
drag, startPoint x: 220, startPoint y: 201, endPoint x: 232, endPoint y: 253, distance: 54.0
click at [229, 202] on label "No" at bounding box center [234, 200] width 11 height 13
click at [229, 201] on input "No" at bounding box center [232, 197] width 7 height 7
checkbox input "true"
checkbox input "false"
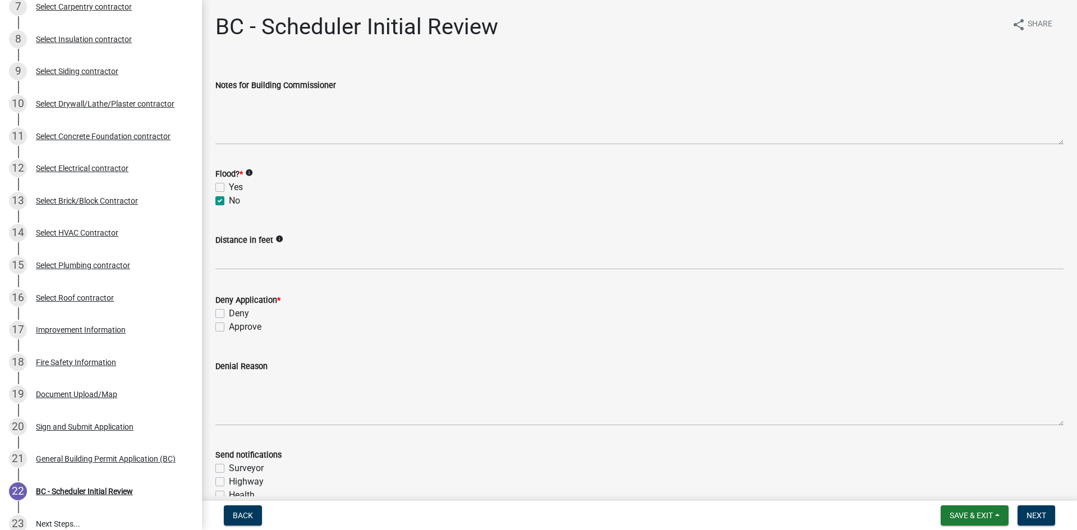
checkbox input "true"
click at [229, 328] on label "Approve" at bounding box center [245, 326] width 33 height 13
click at [229, 328] on input "Approve" at bounding box center [232, 323] width 7 height 7
checkbox input "true"
checkbox input "false"
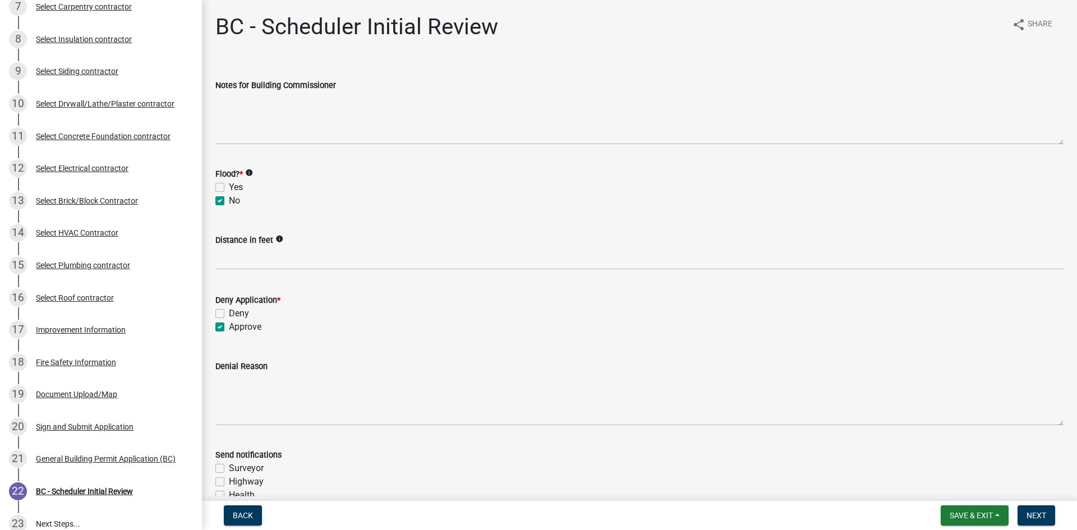
checkbox input "true"
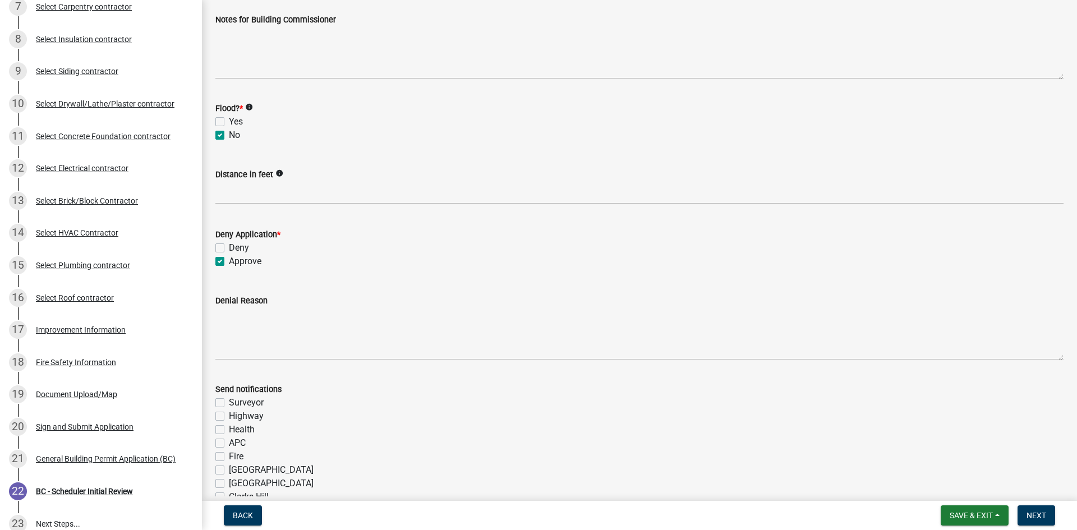
scroll to position [168, 0]
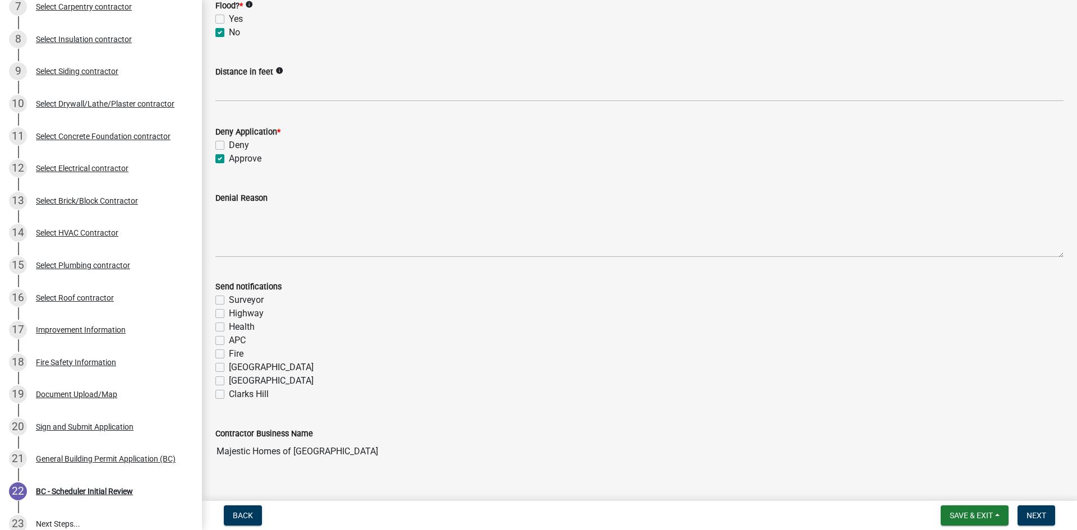
click at [229, 355] on label "Fire" at bounding box center [236, 353] width 15 height 13
click at [229, 354] on input "Fire" at bounding box center [232, 350] width 7 height 7
checkbox input "true"
checkbox input "false"
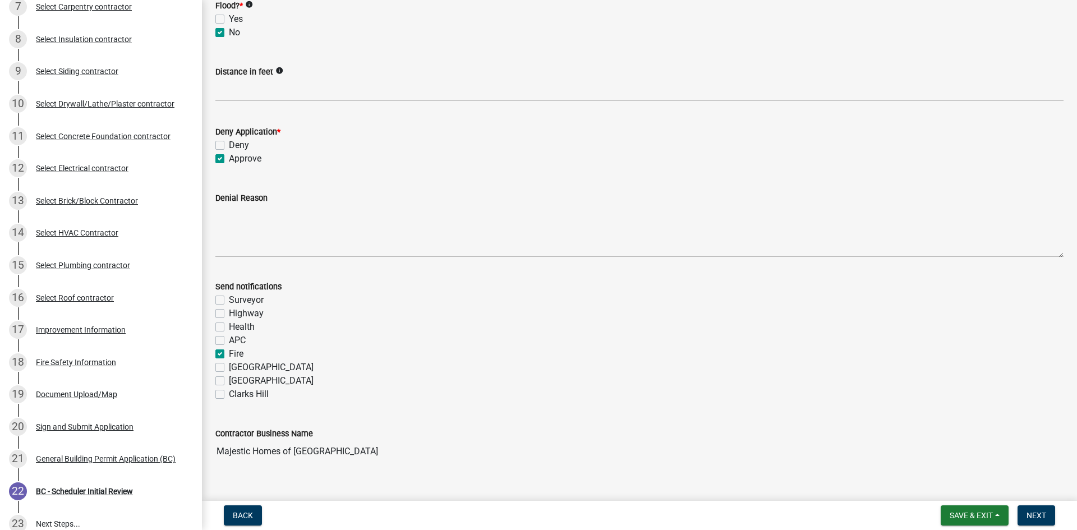
checkbox input "false"
checkbox input "true"
checkbox input "false"
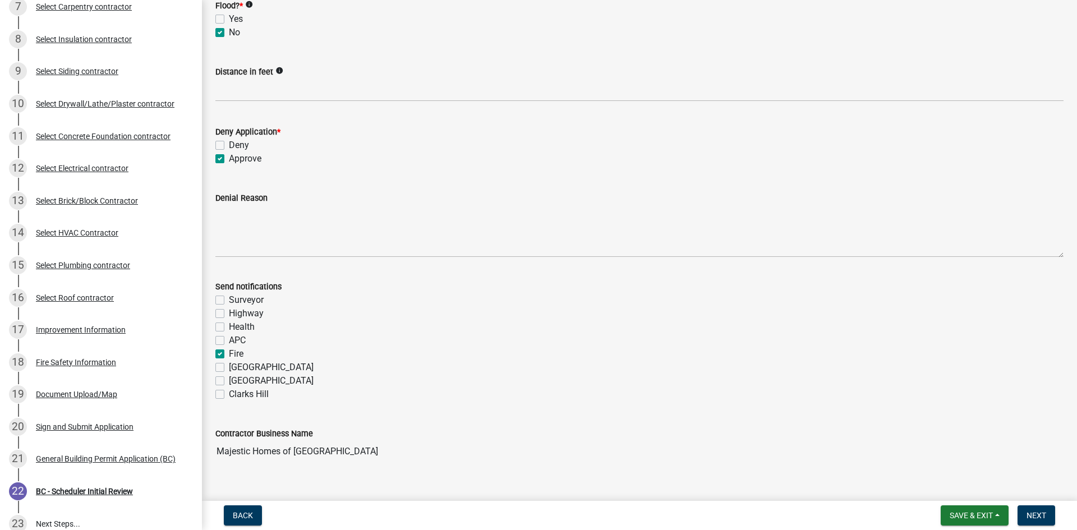
checkbox input "false"
click at [1031, 514] on span "Next" at bounding box center [1036, 515] width 20 height 9
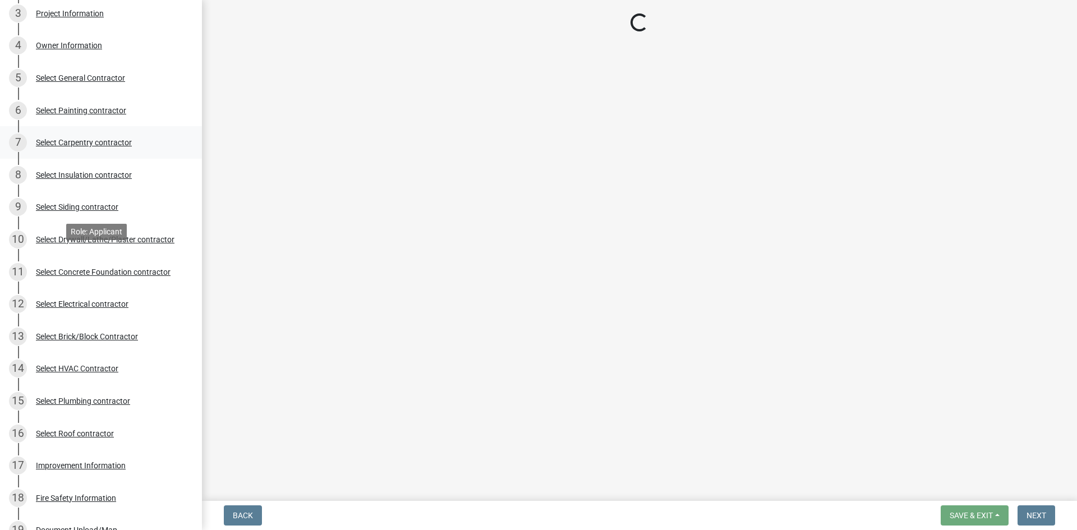
scroll to position [0, 0]
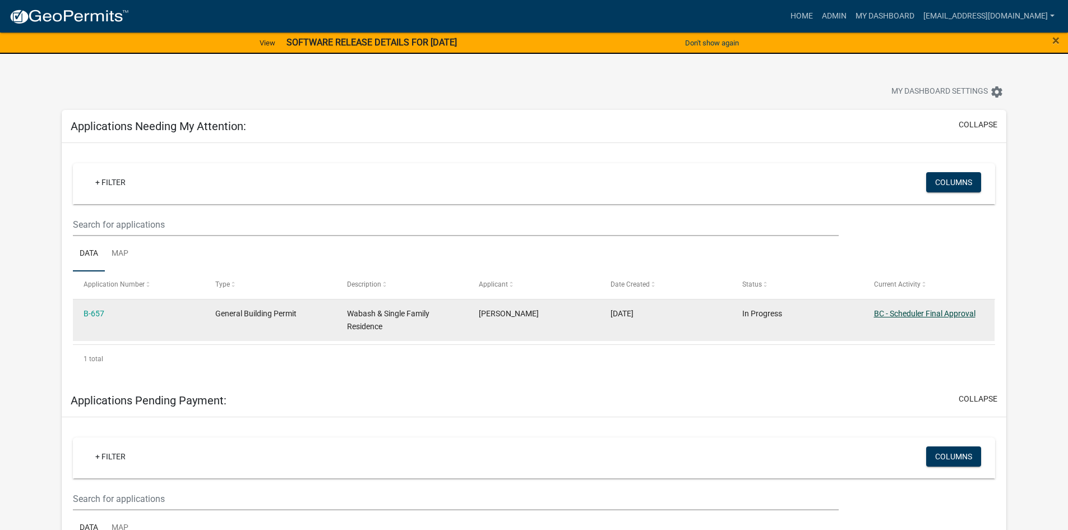
click at [926, 312] on link "BC - Scheduler Final Approval" at bounding box center [925, 313] width 102 height 9
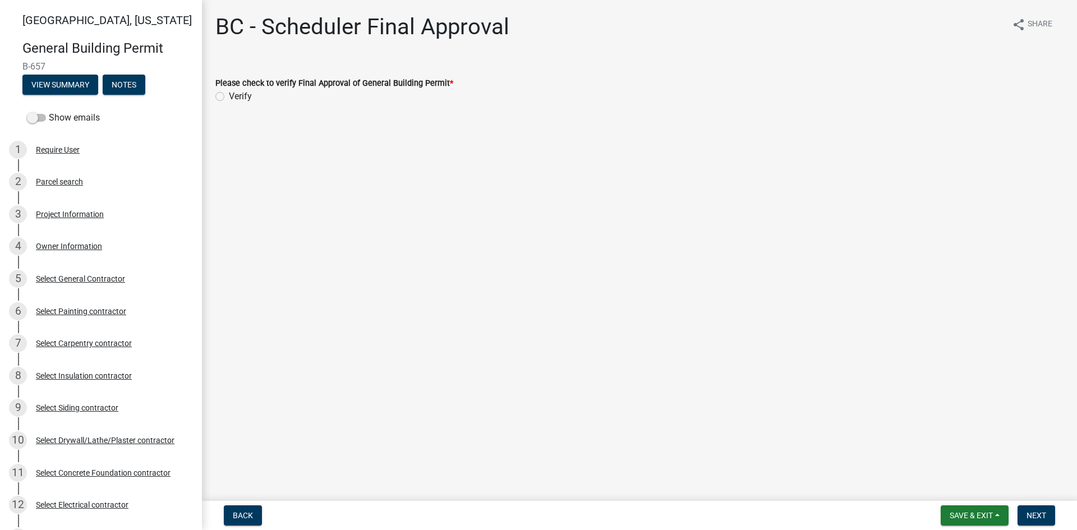
click at [229, 95] on label "Verify" at bounding box center [240, 96] width 23 height 13
click at [229, 95] on input "Verify" at bounding box center [232, 93] width 7 height 7
radio input "true"
click at [1050, 514] on button "Next" at bounding box center [1036, 515] width 38 height 20
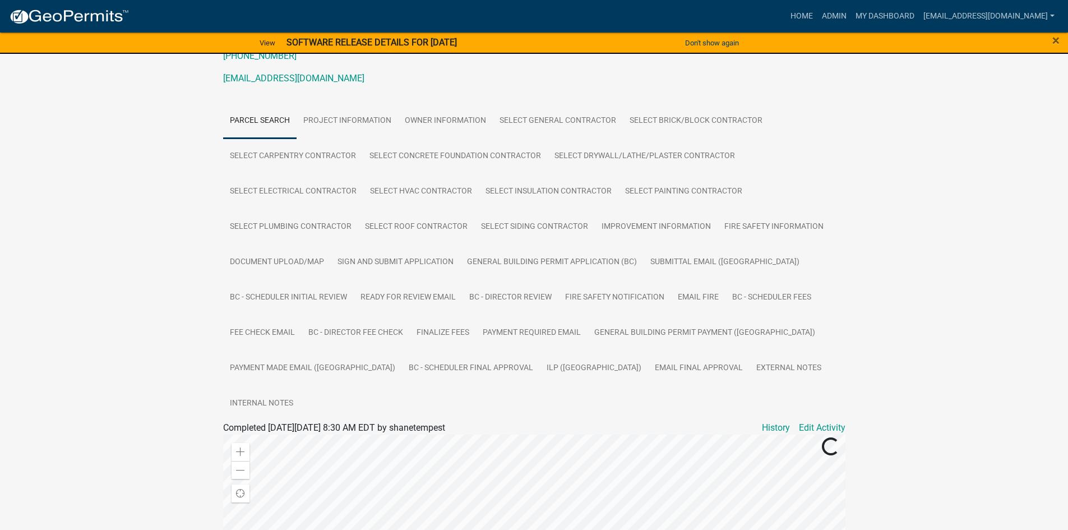
scroll to position [168, 0]
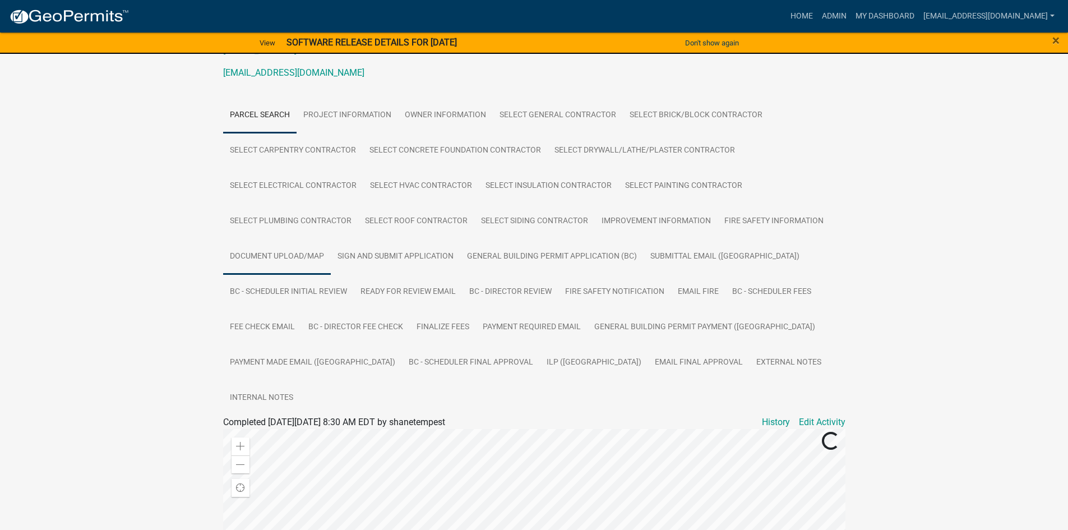
click at [296, 261] on link "Document Upload/Map" at bounding box center [277, 257] width 108 height 36
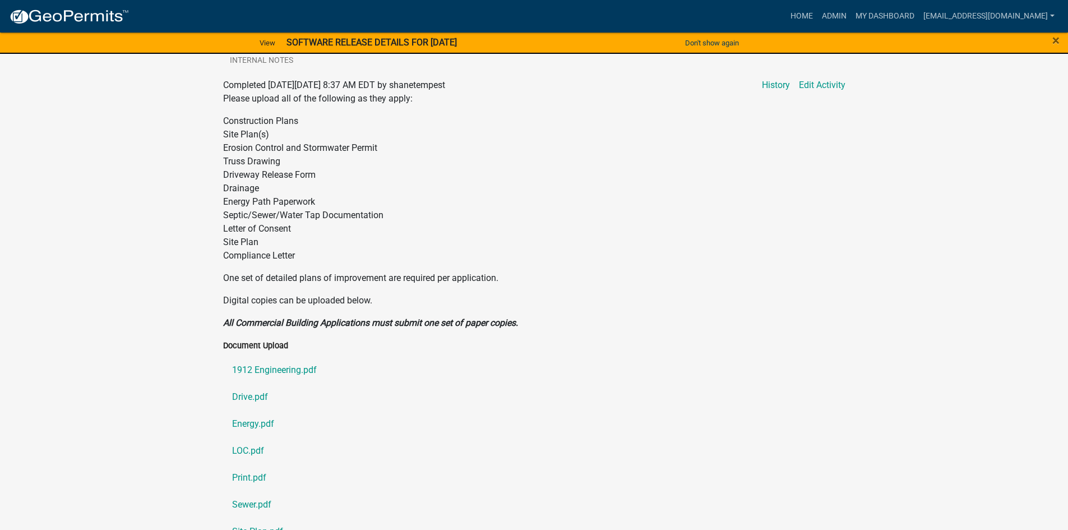
scroll to position [561, 0]
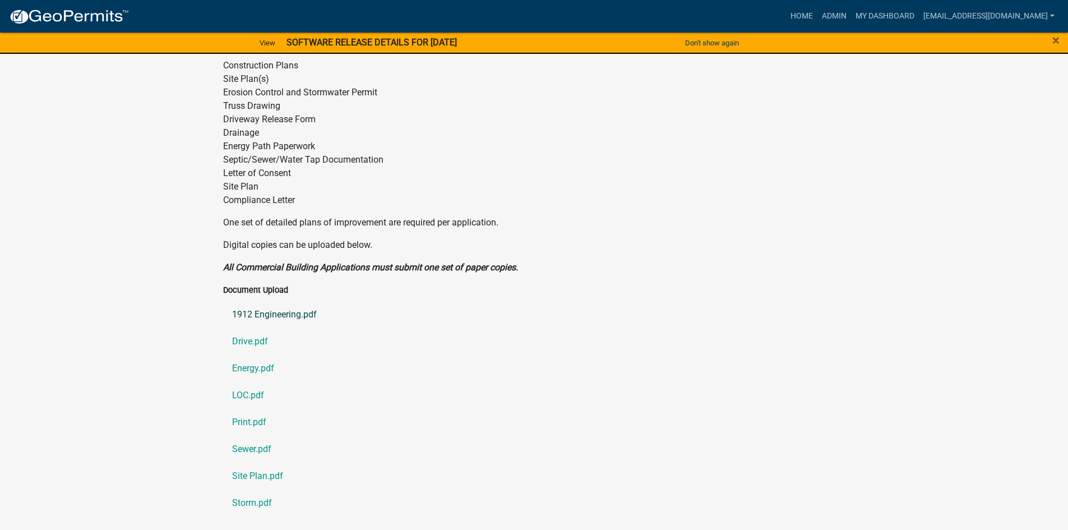
click at [279, 301] on link "1912 Engineering.pdf" at bounding box center [534, 314] width 622 height 27
click at [252, 328] on link "Drive.pdf" at bounding box center [534, 341] width 622 height 27
click at [243, 355] on link "Energy.pdf" at bounding box center [534, 368] width 622 height 27
click at [241, 382] on link "LOC.pdf" at bounding box center [534, 395] width 622 height 27
click at [241, 409] on link "Print.pdf" at bounding box center [534, 422] width 622 height 27
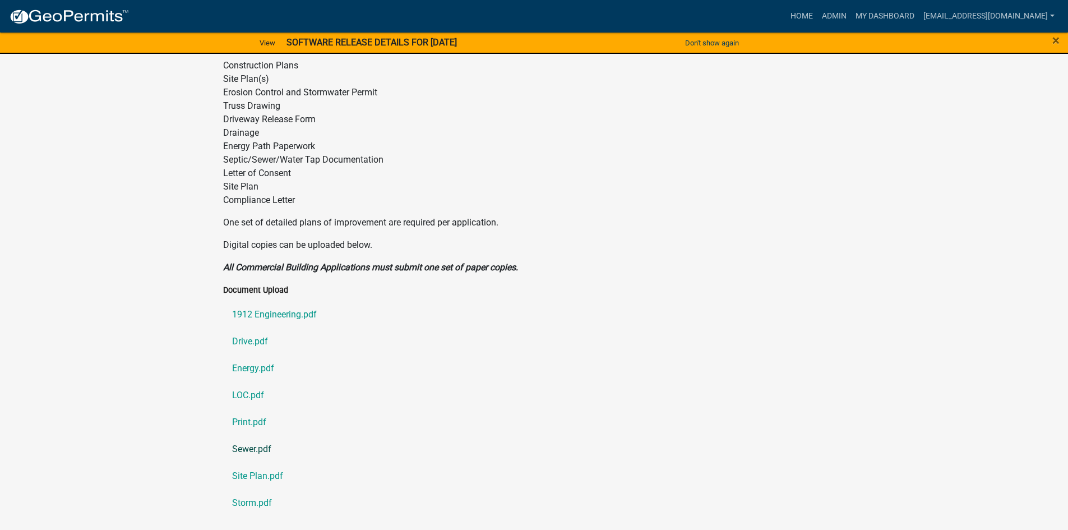
click at [243, 436] on link "Sewer.pdf" at bounding box center [534, 449] width 622 height 27
click at [255, 463] on link "Site Plan.pdf" at bounding box center [534, 476] width 622 height 27
click at [253, 490] on link "Storm.pdf" at bounding box center [534, 503] width 622 height 27
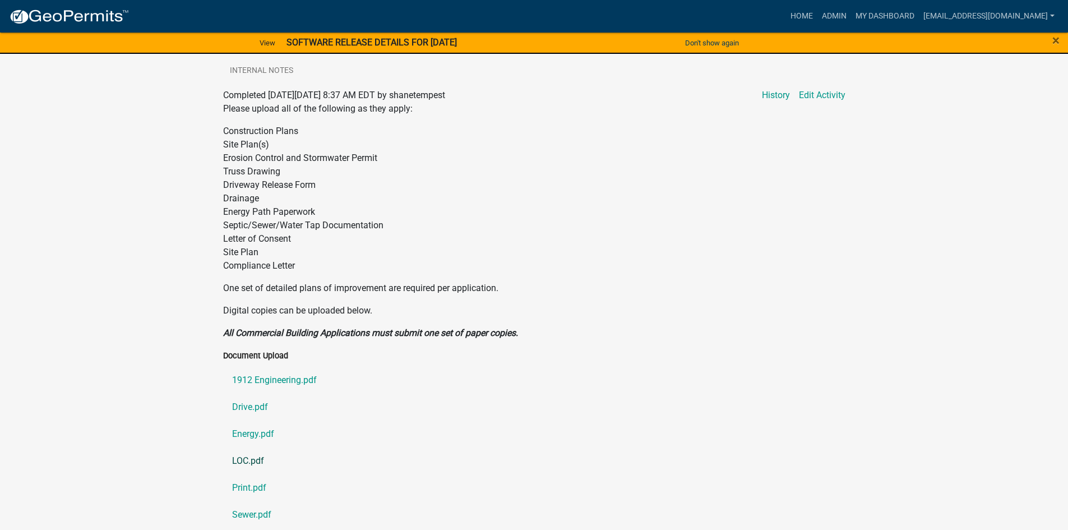
scroll to position [224, 0]
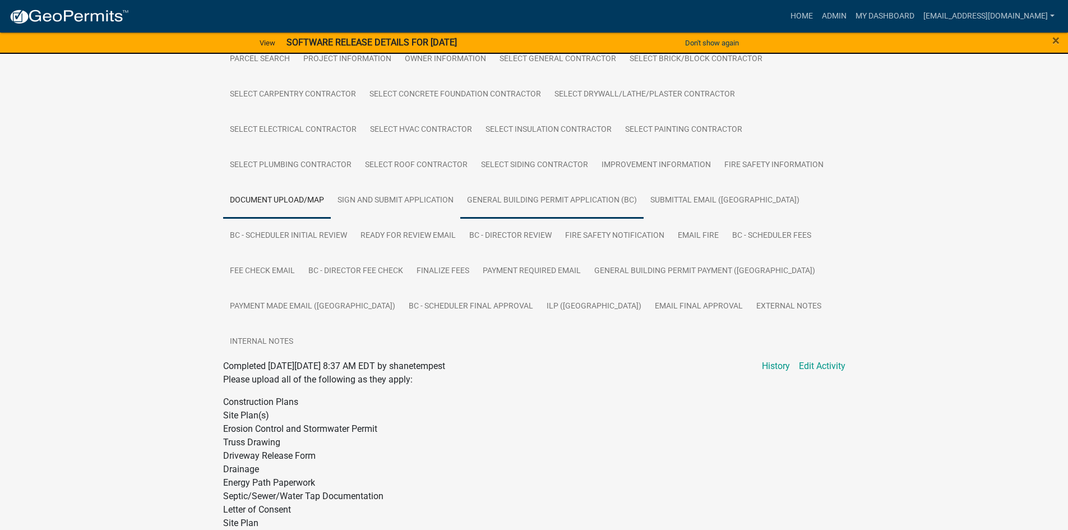
click at [519, 196] on link "General Building Permit Application (BC)" at bounding box center [551, 201] width 183 height 36
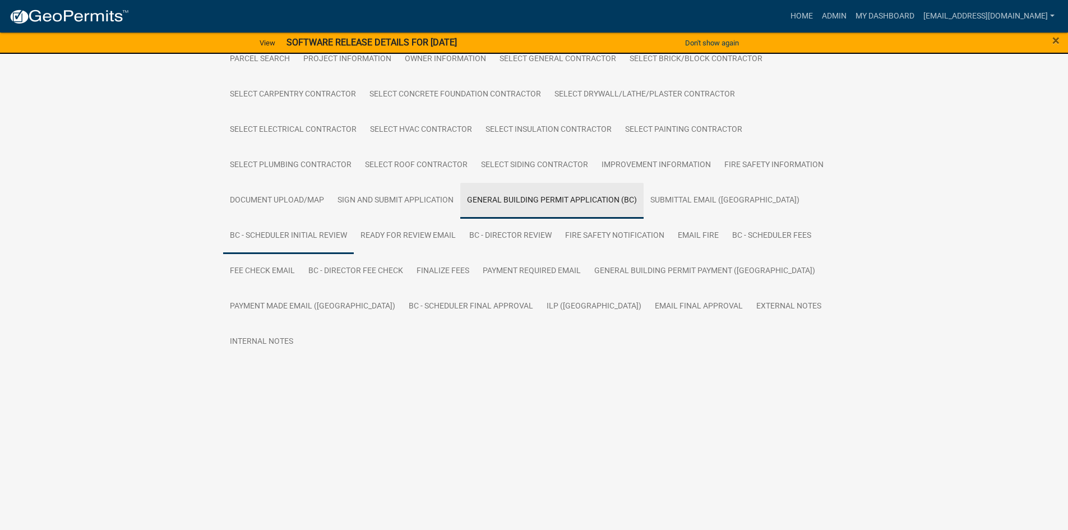
scroll to position [93, 0]
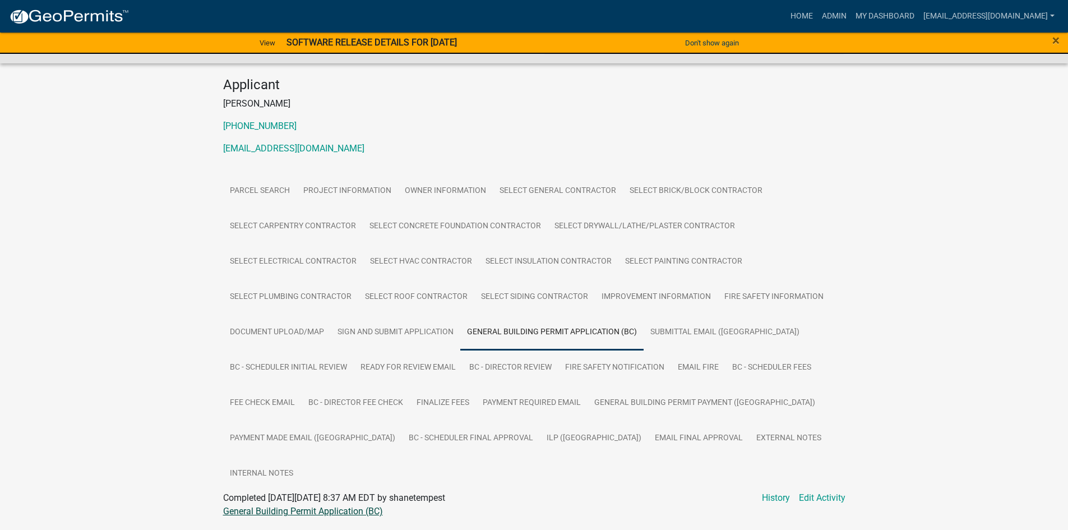
click at [258, 506] on link "General Building Permit Application (BC)" at bounding box center [303, 511] width 160 height 11
click at [540, 436] on link "ILP (BC)" at bounding box center [594, 439] width 108 height 36
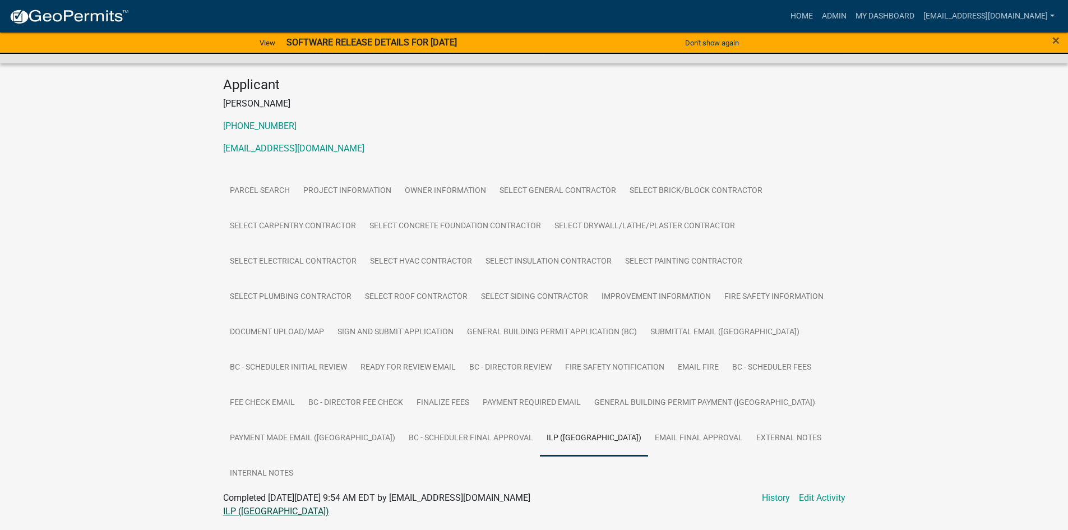
click at [238, 506] on link "ILP (BC)" at bounding box center [276, 511] width 106 height 11
